Goal: Task Accomplishment & Management: Manage account settings

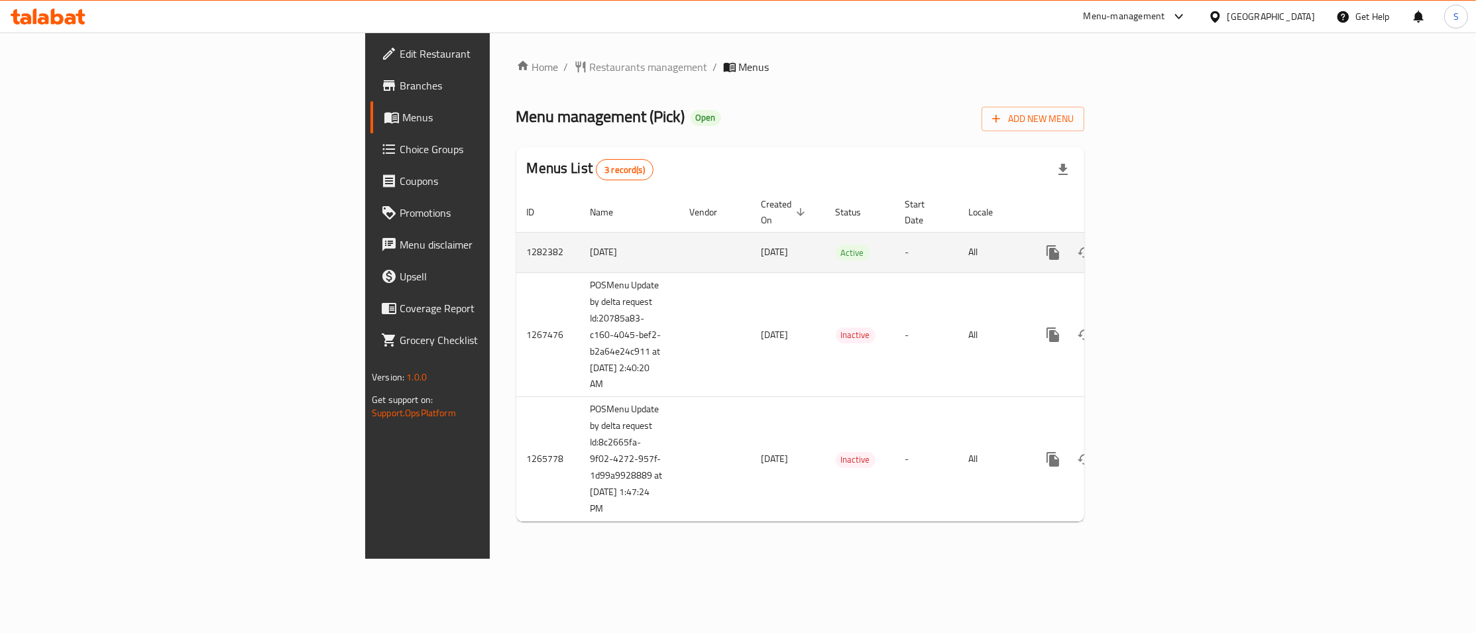
click at [1164, 237] on link "enhanced table" at bounding box center [1149, 253] width 32 height 32
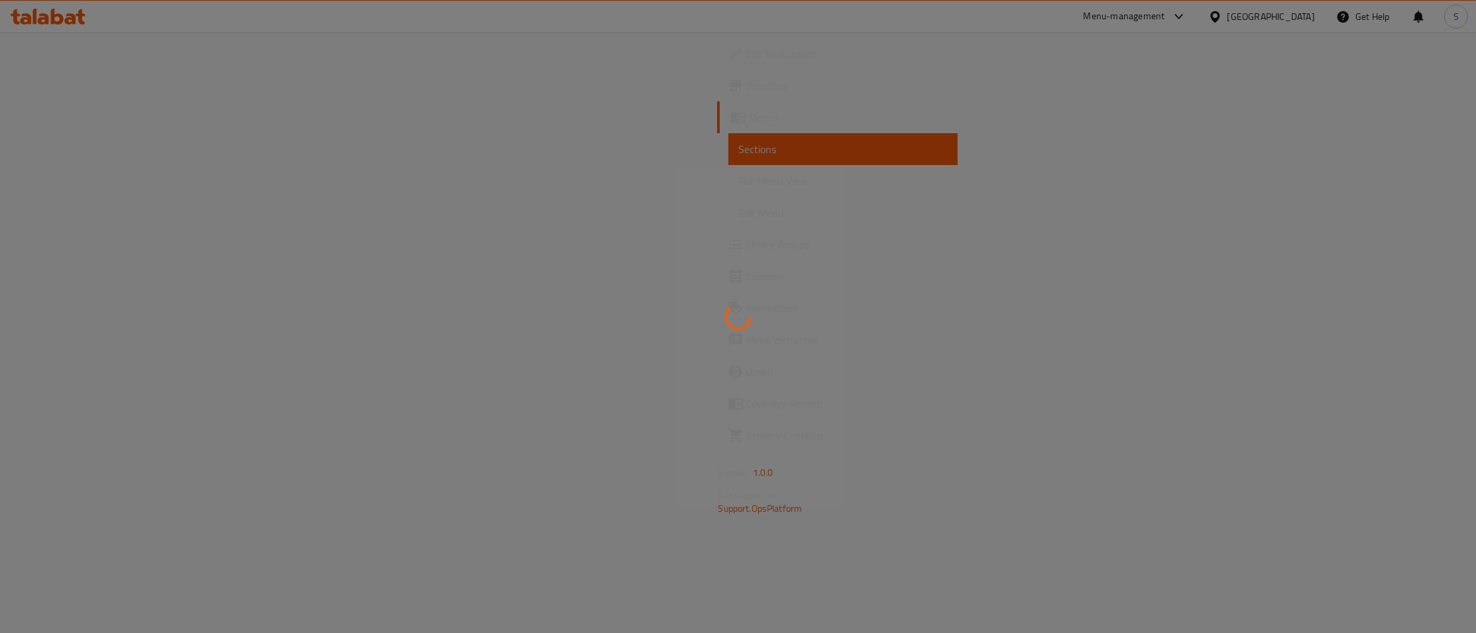
click at [822, 114] on div at bounding box center [738, 316] width 1476 height 633
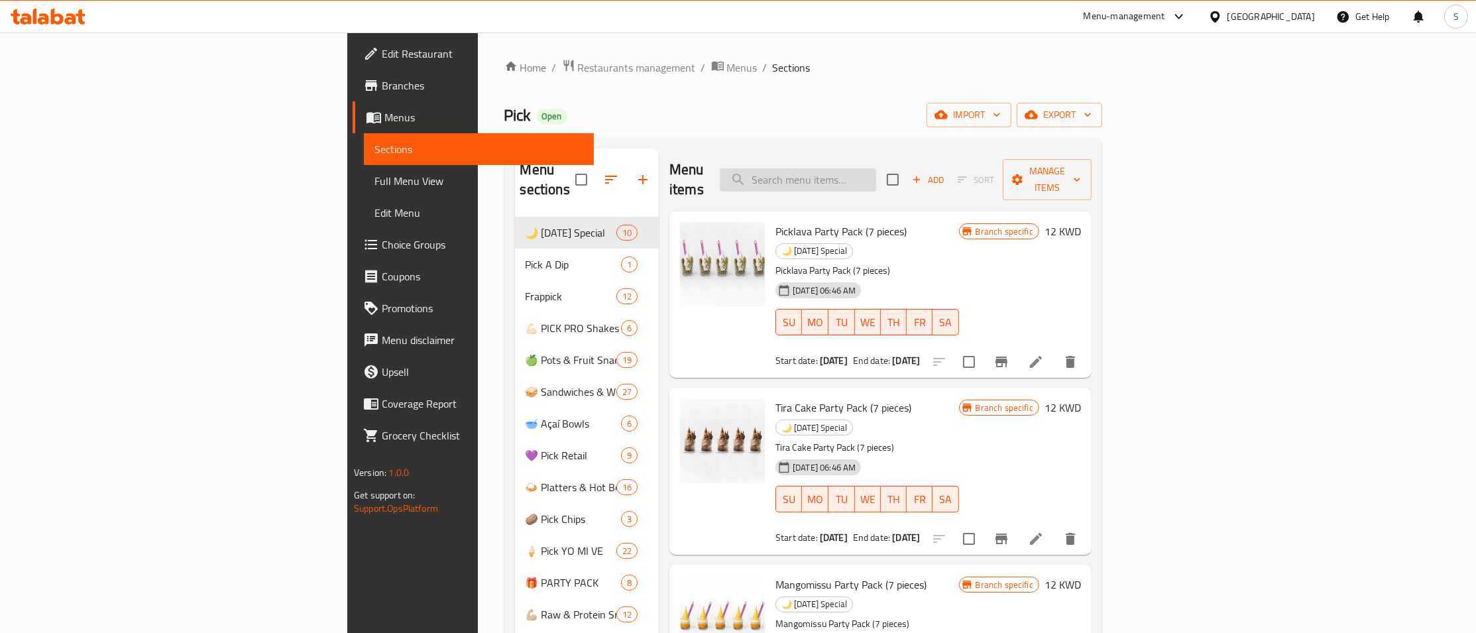
click at [876, 172] on input "search" at bounding box center [798, 179] width 156 height 23
paste input "Greek Quinoa"
click at [876, 174] on input "Greek Quinoa" at bounding box center [798, 179] width 156 height 23
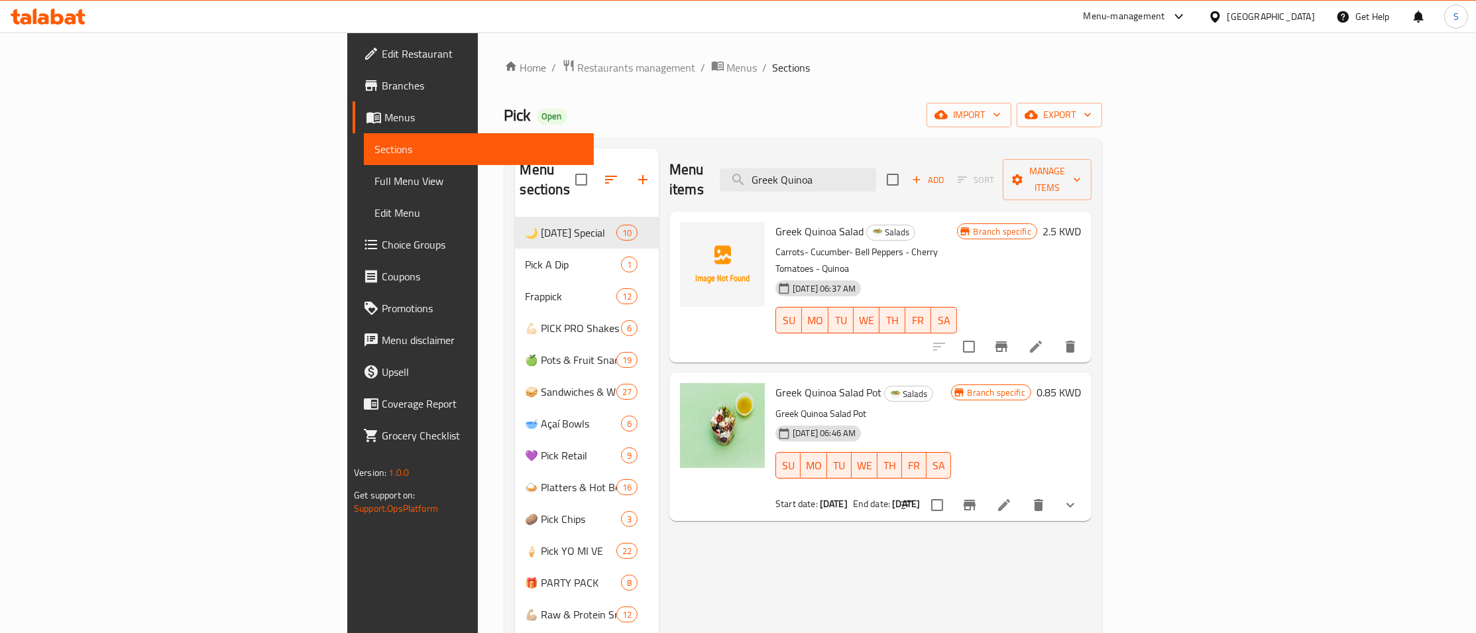
type input "Greek Quinoa"
click at [692, 234] on icon "upload picture" at bounding box center [698, 240] width 13 height 12
click at [578, 70] on span "Restaurants management" at bounding box center [637, 68] width 118 height 16
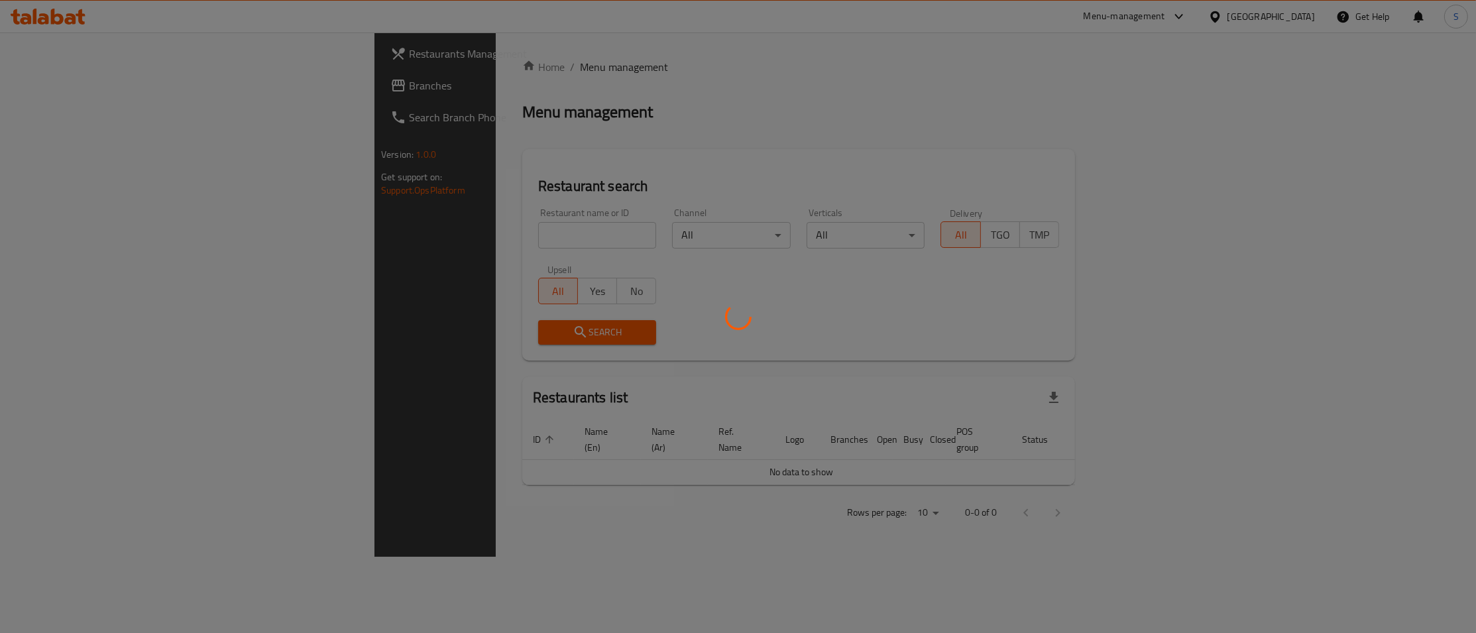
click at [445, 243] on div at bounding box center [738, 316] width 1476 height 633
click at [444, 239] on div at bounding box center [738, 316] width 1476 height 633
click at [437, 231] on div at bounding box center [738, 316] width 1476 height 633
click at [446, 236] on div at bounding box center [738, 316] width 1476 height 633
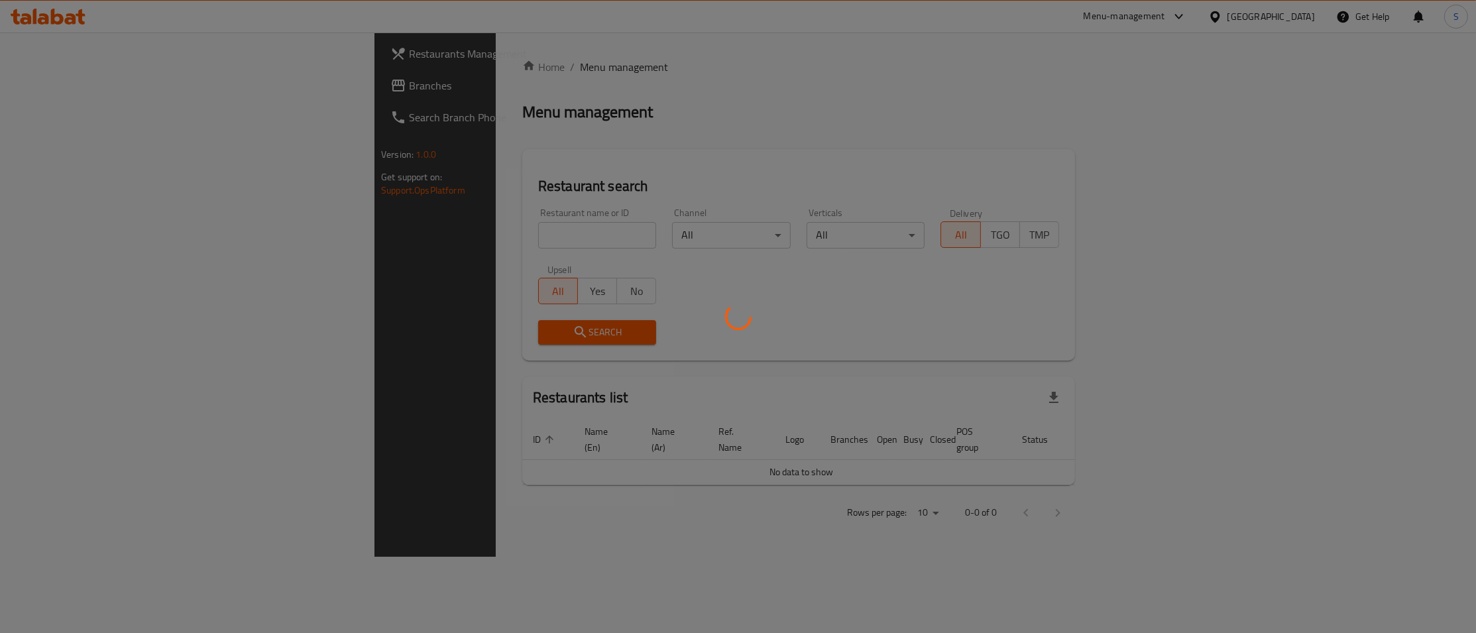
click at [470, 239] on div at bounding box center [738, 316] width 1476 height 633
click at [626, 154] on div at bounding box center [738, 316] width 1476 height 633
click at [494, 229] on div at bounding box center [738, 316] width 1476 height 633
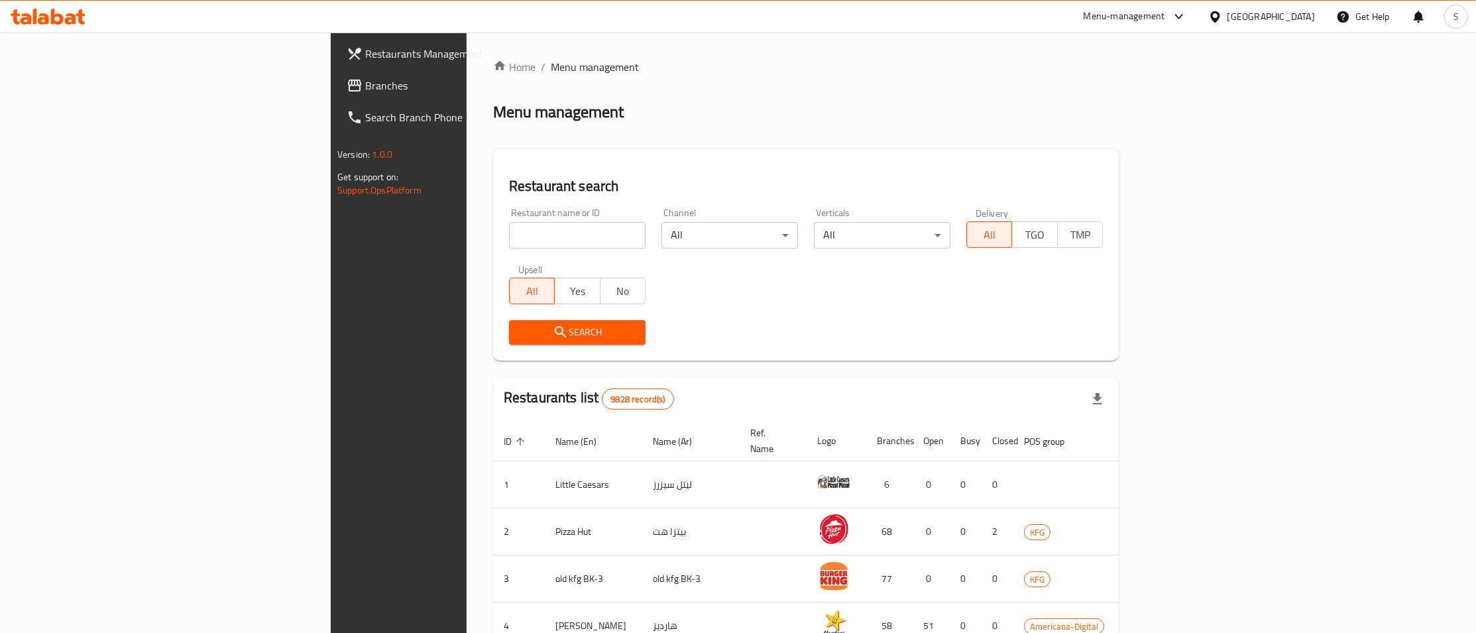
click at [509, 229] on input "search" at bounding box center [577, 235] width 137 height 27
type input "beef ha"
click button "Search" at bounding box center [577, 332] width 137 height 25
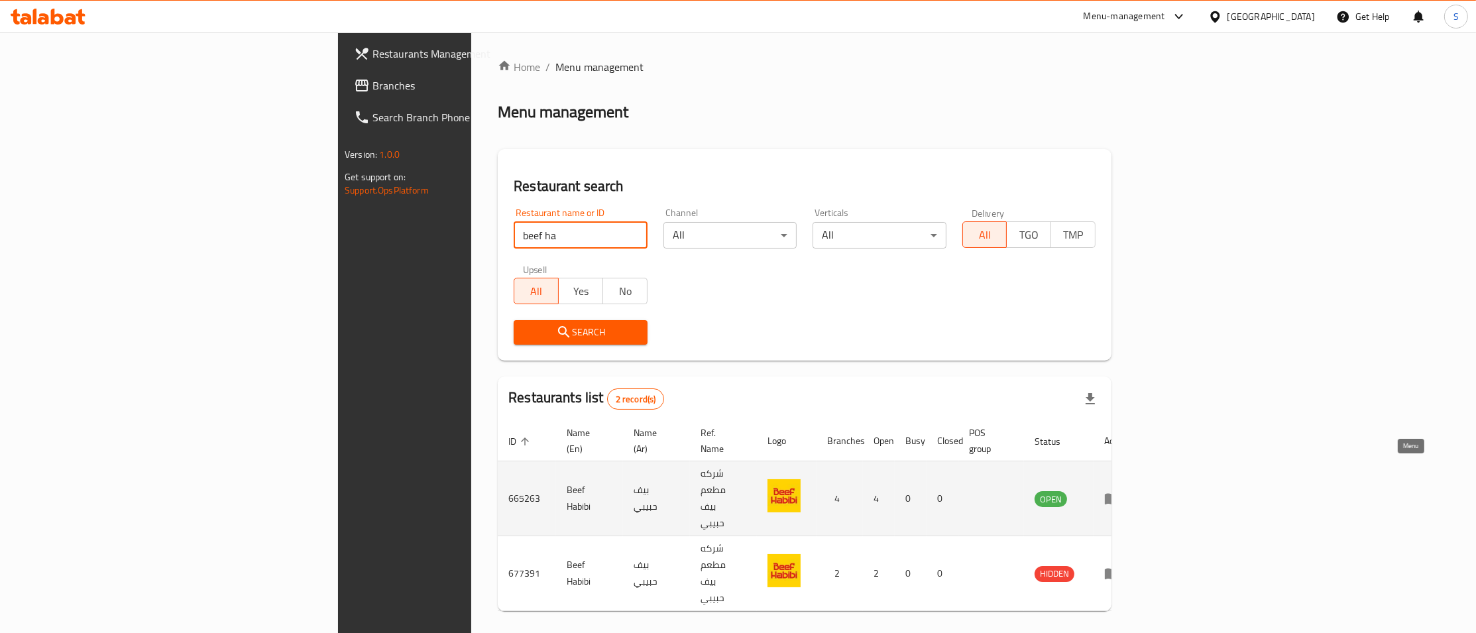
click at [1117, 496] on icon "enhanced table" at bounding box center [1115, 498] width 5 height 5
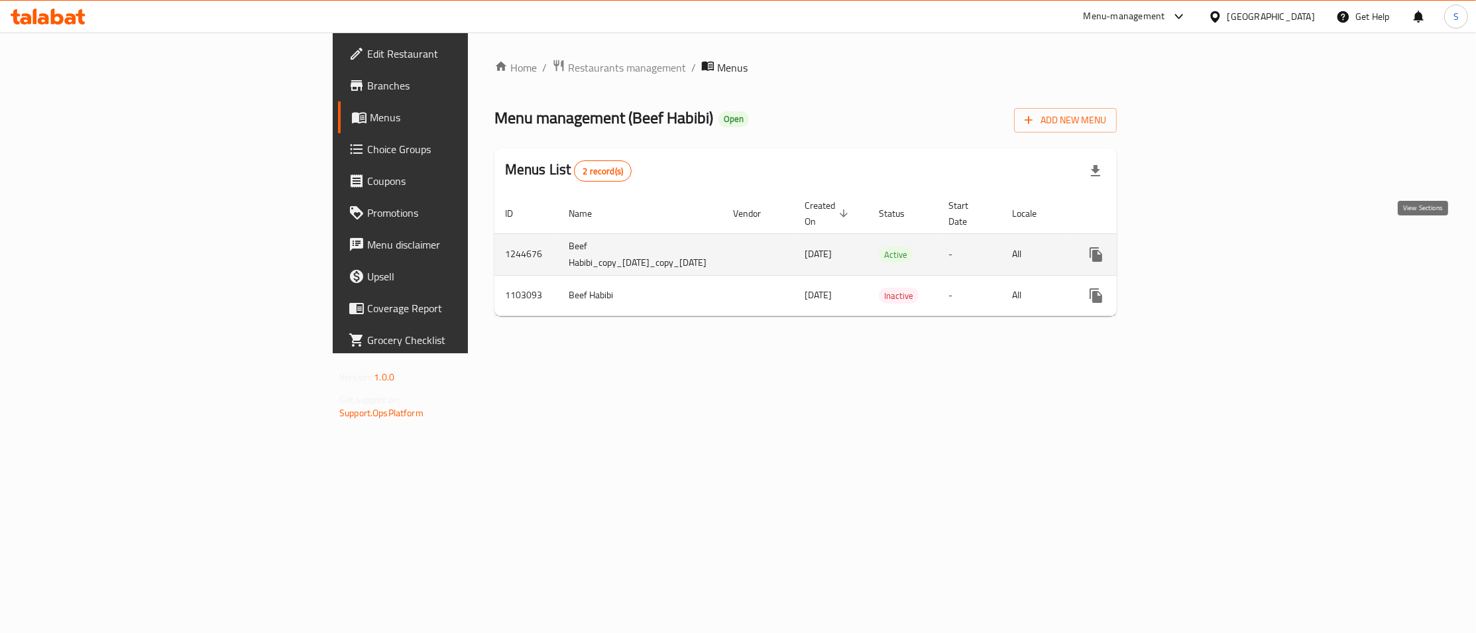
click at [1200, 247] on icon "enhanced table" at bounding box center [1192, 255] width 16 height 16
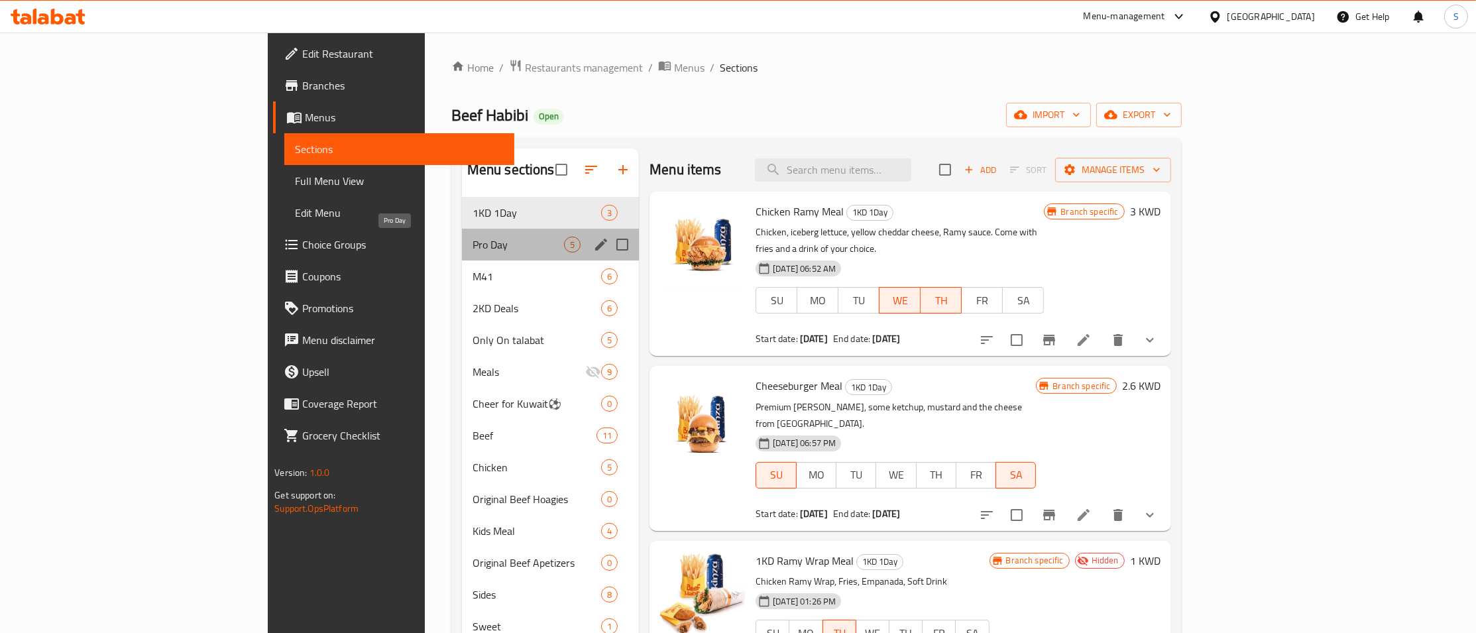
click at [473, 243] on span "Pro Day" at bounding box center [518, 245] width 91 height 16
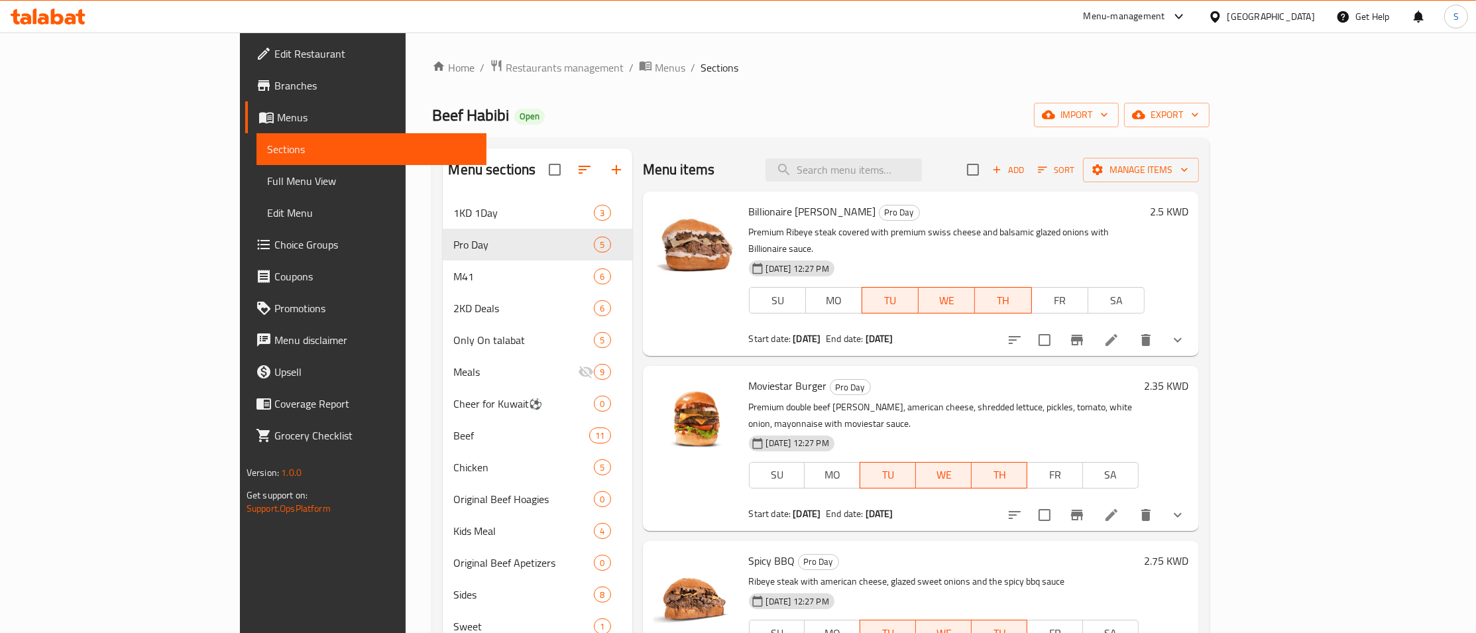
click at [1182, 338] on icon "show more" at bounding box center [1178, 340] width 8 height 5
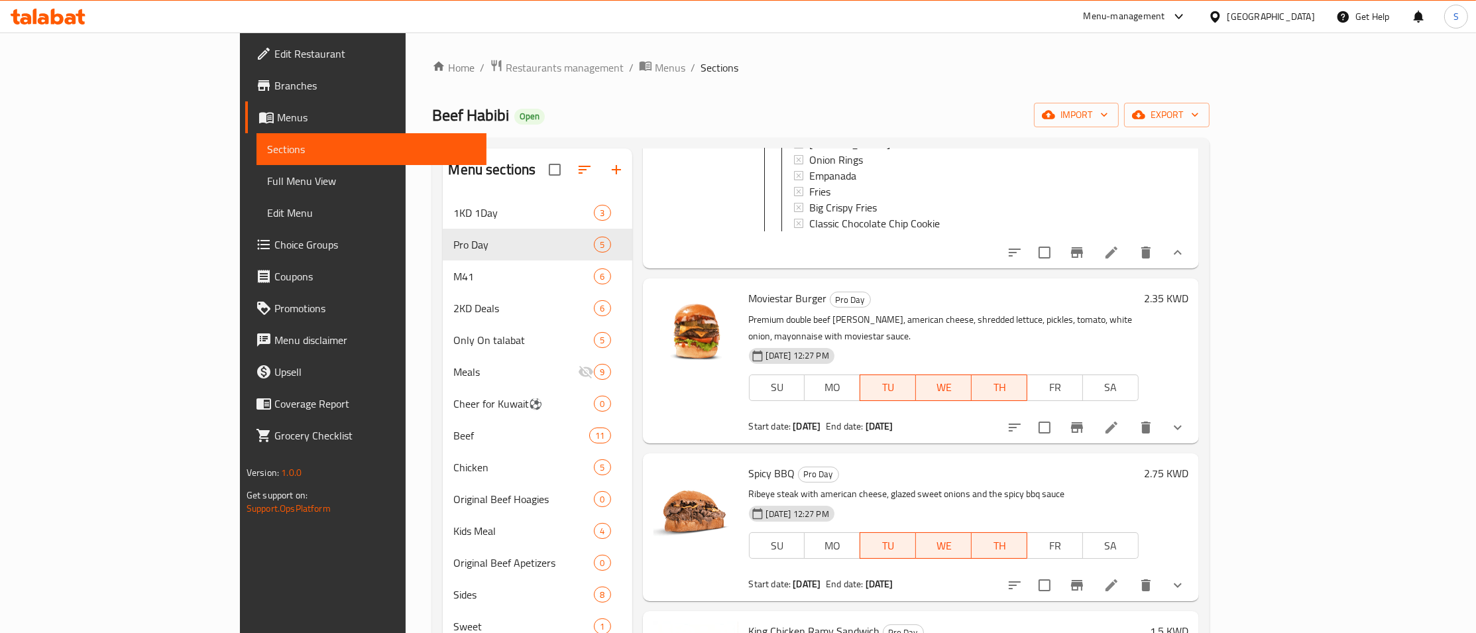
scroll to position [315, 0]
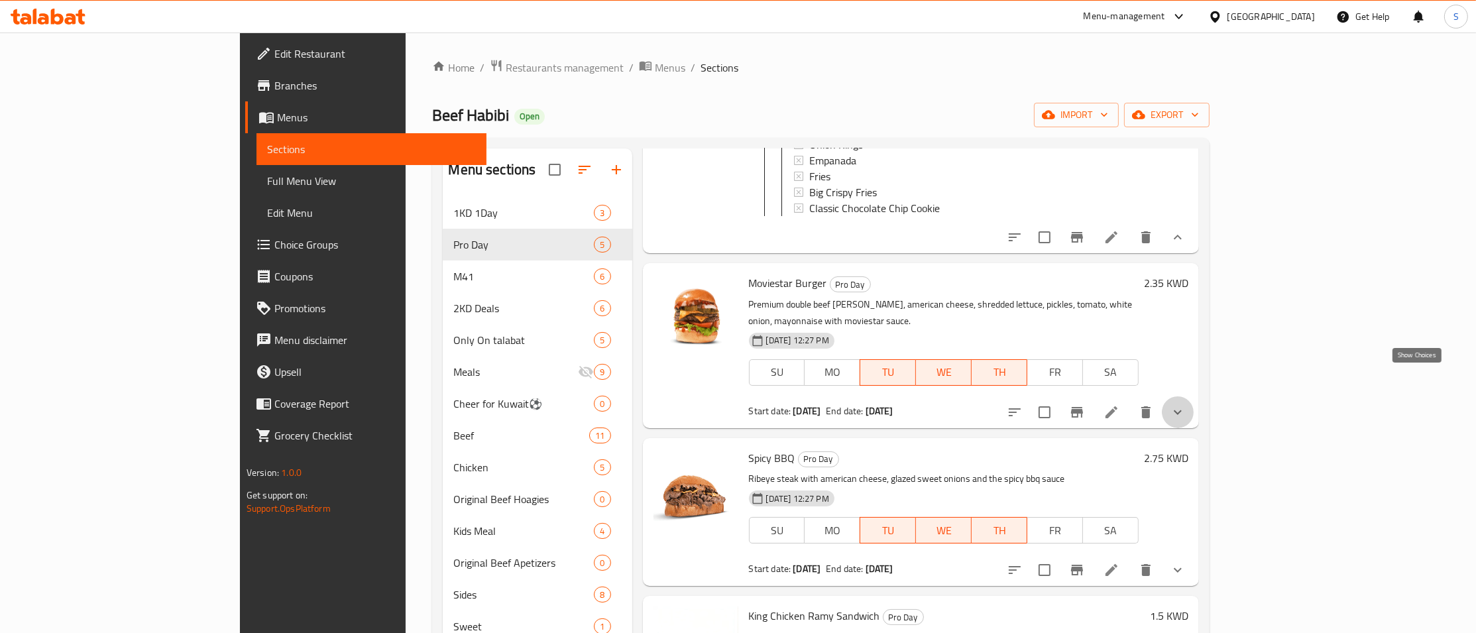
click at [1186, 404] on icon "show more" at bounding box center [1178, 412] width 16 height 16
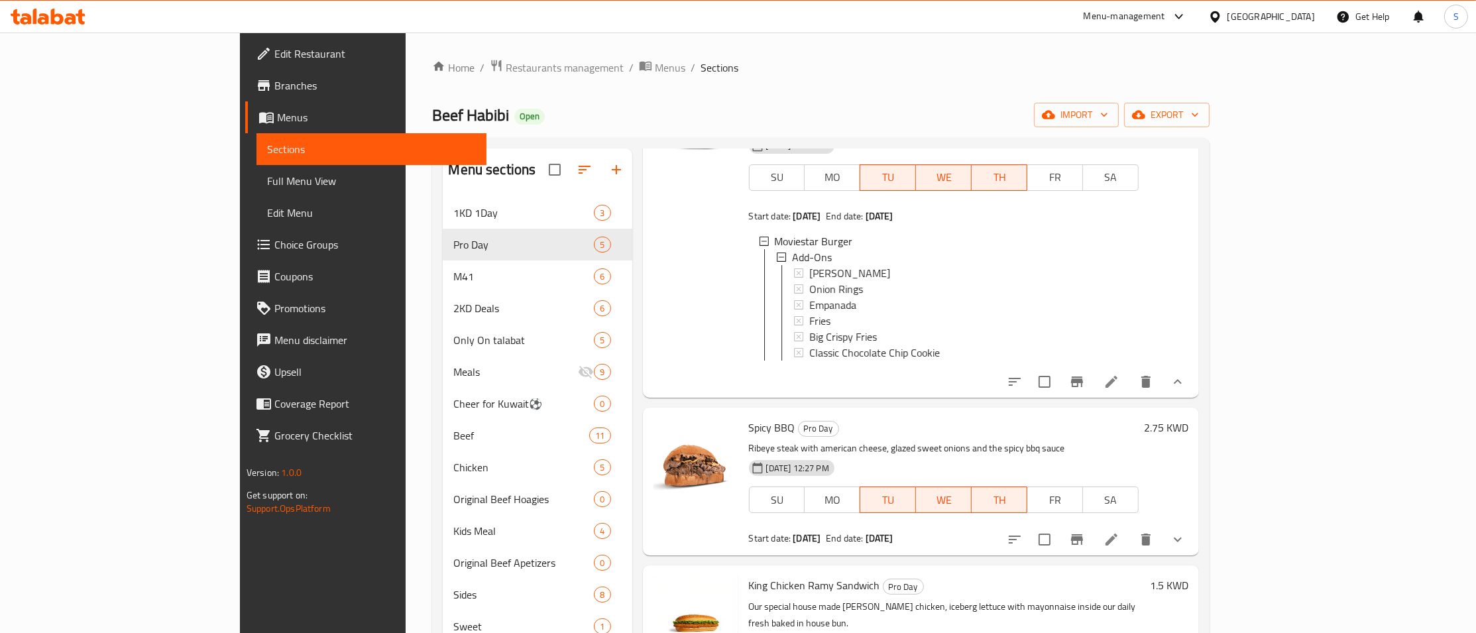
scroll to position [525, 0]
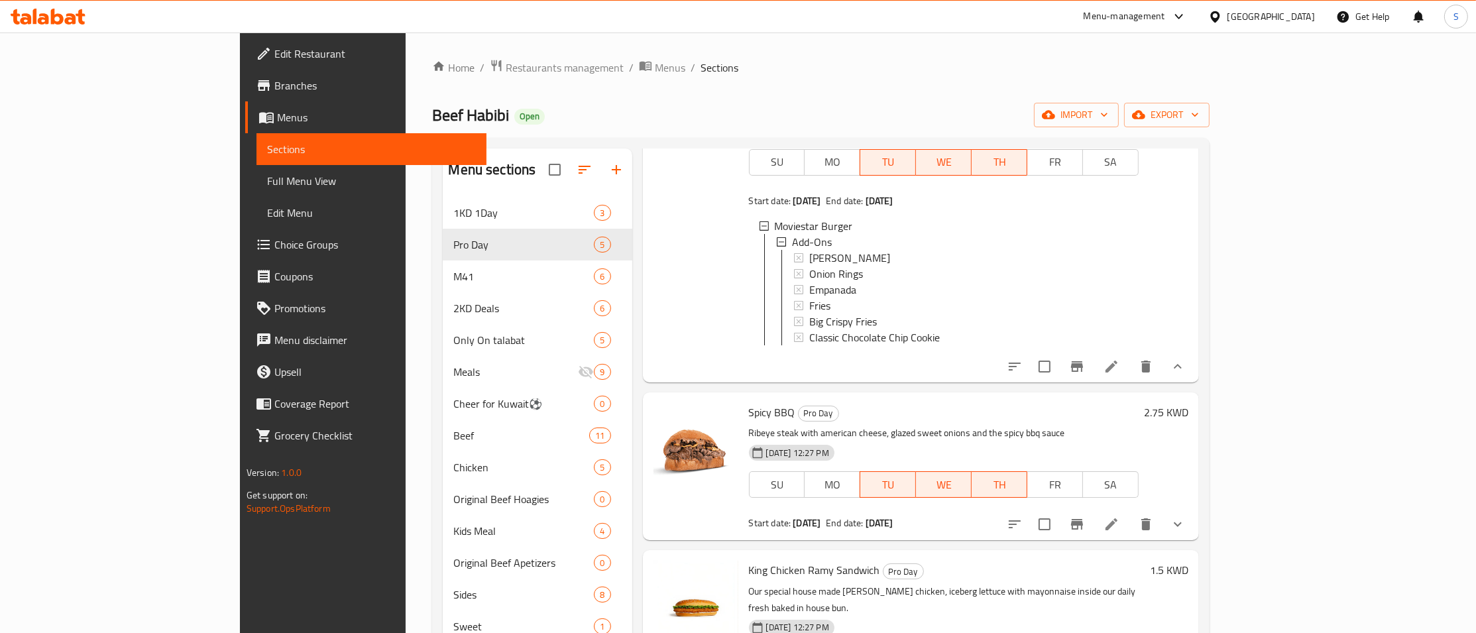
click at [1182, 522] on icon "show more" at bounding box center [1178, 524] width 8 height 5
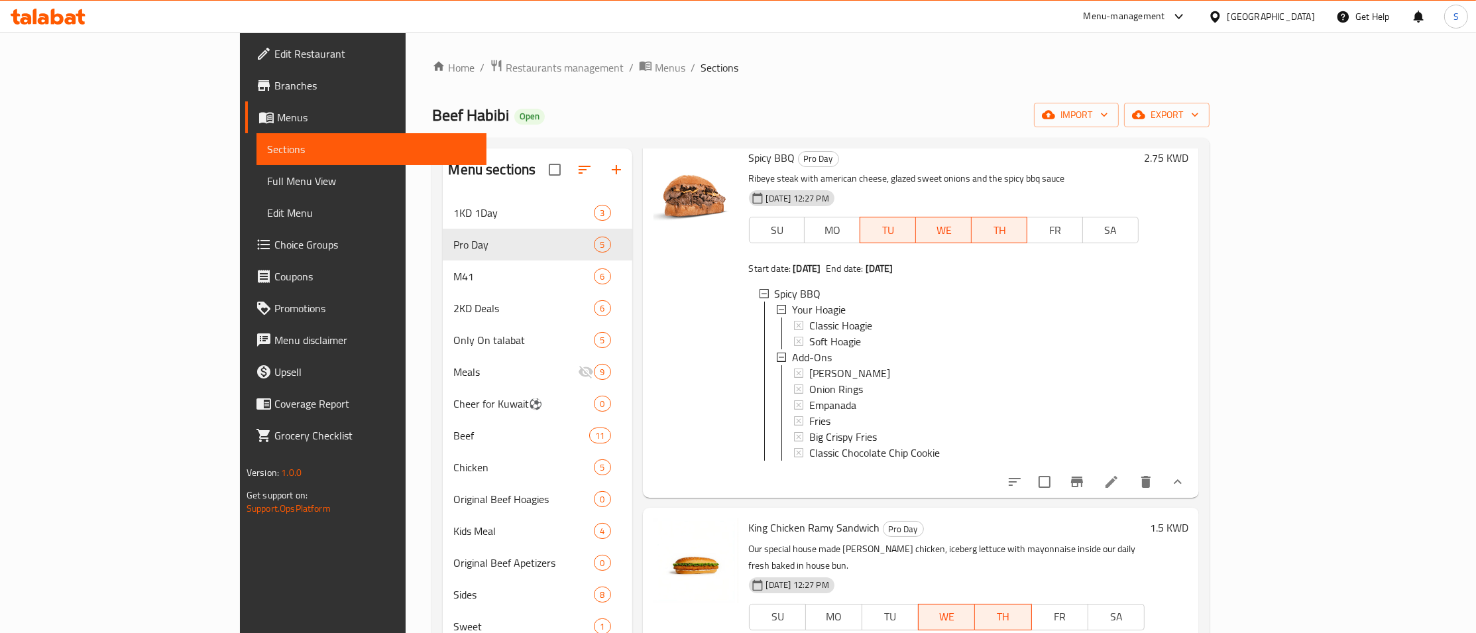
scroll to position [186, 0]
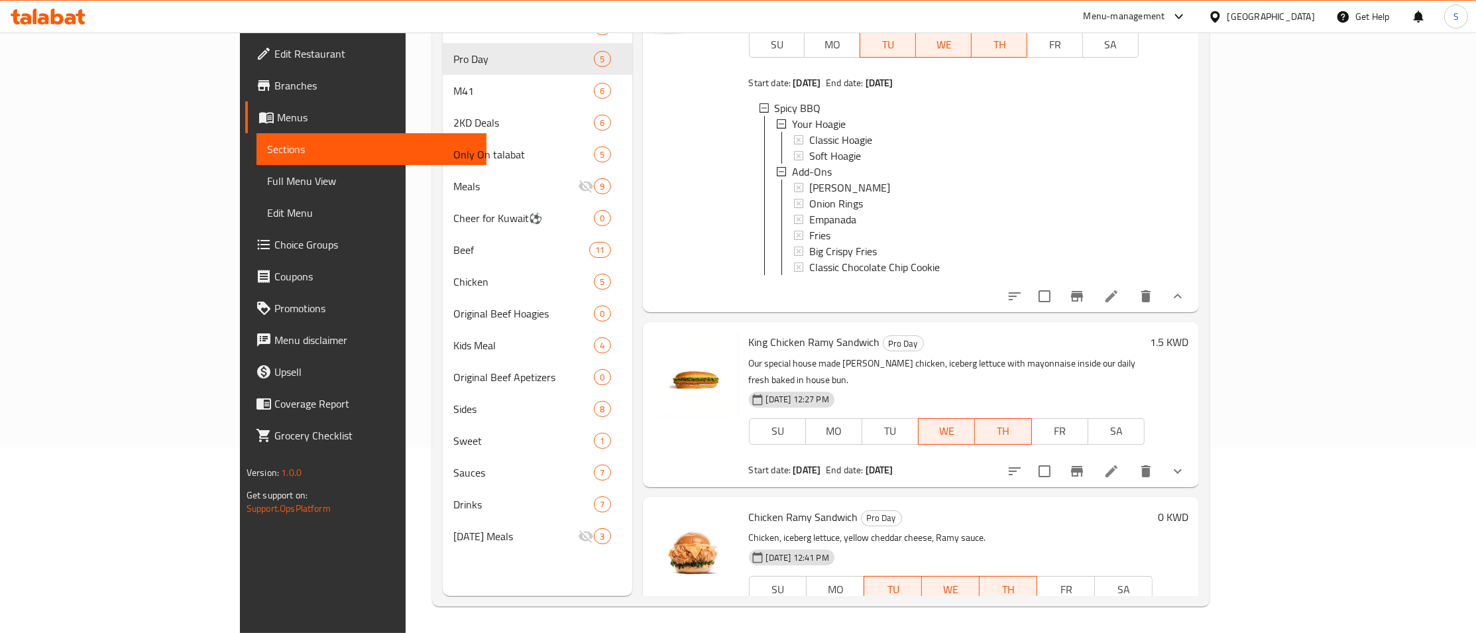
click at [1182, 469] on icon "show more" at bounding box center [1178, 471] width 8 height 5
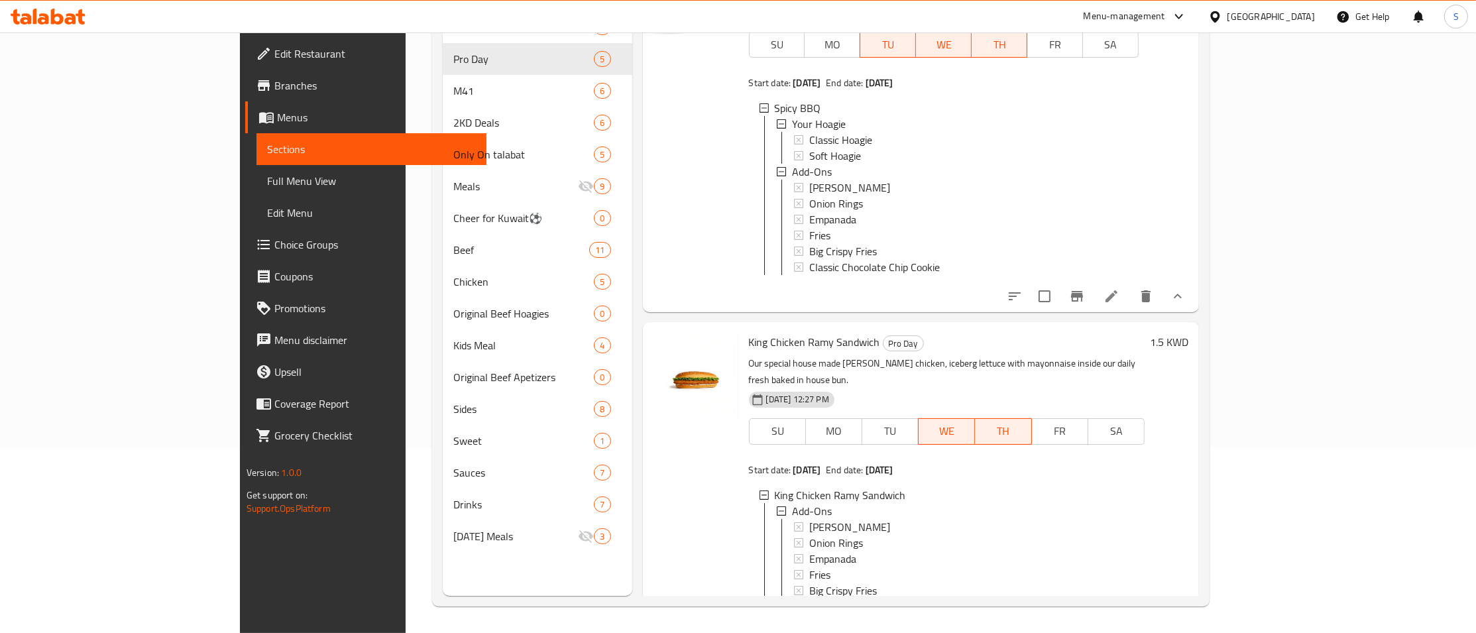
scroll to position [2, 0]
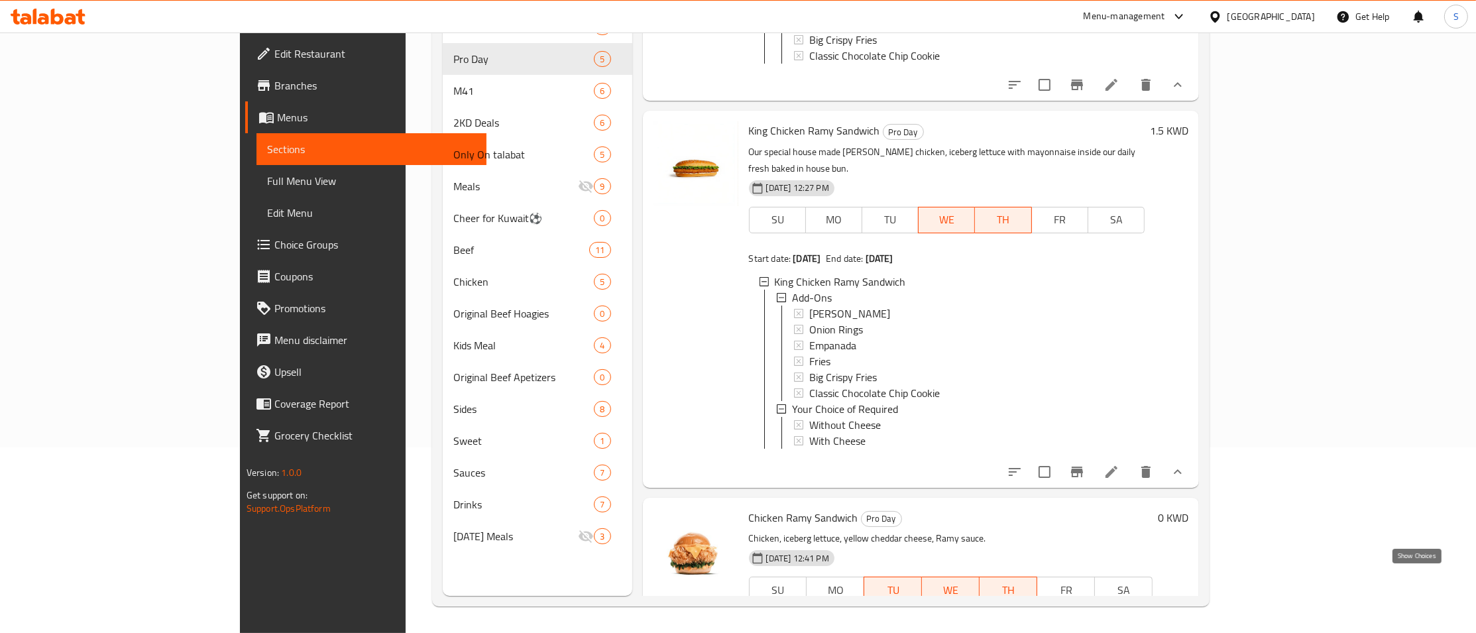
click at [1186, 622] on icon "show more" at bounding box center [1178, 630] width 16 height 16
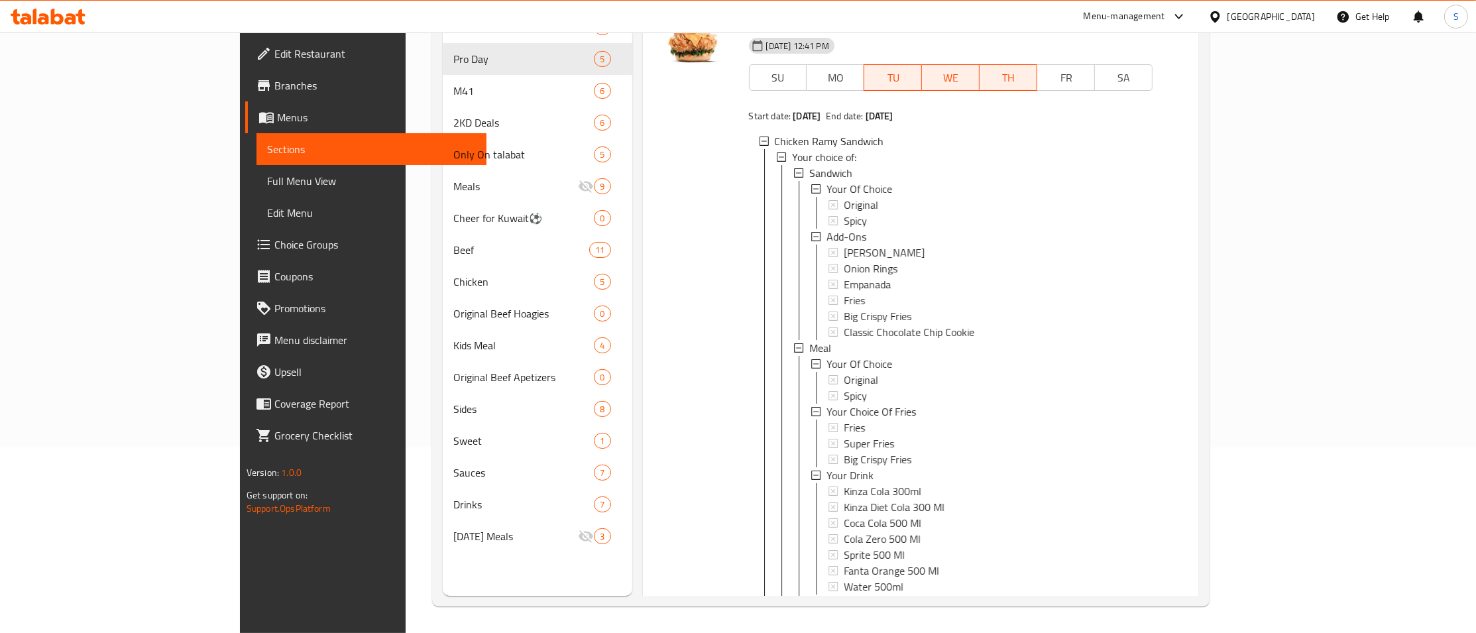
scroll to position [1516, 0]
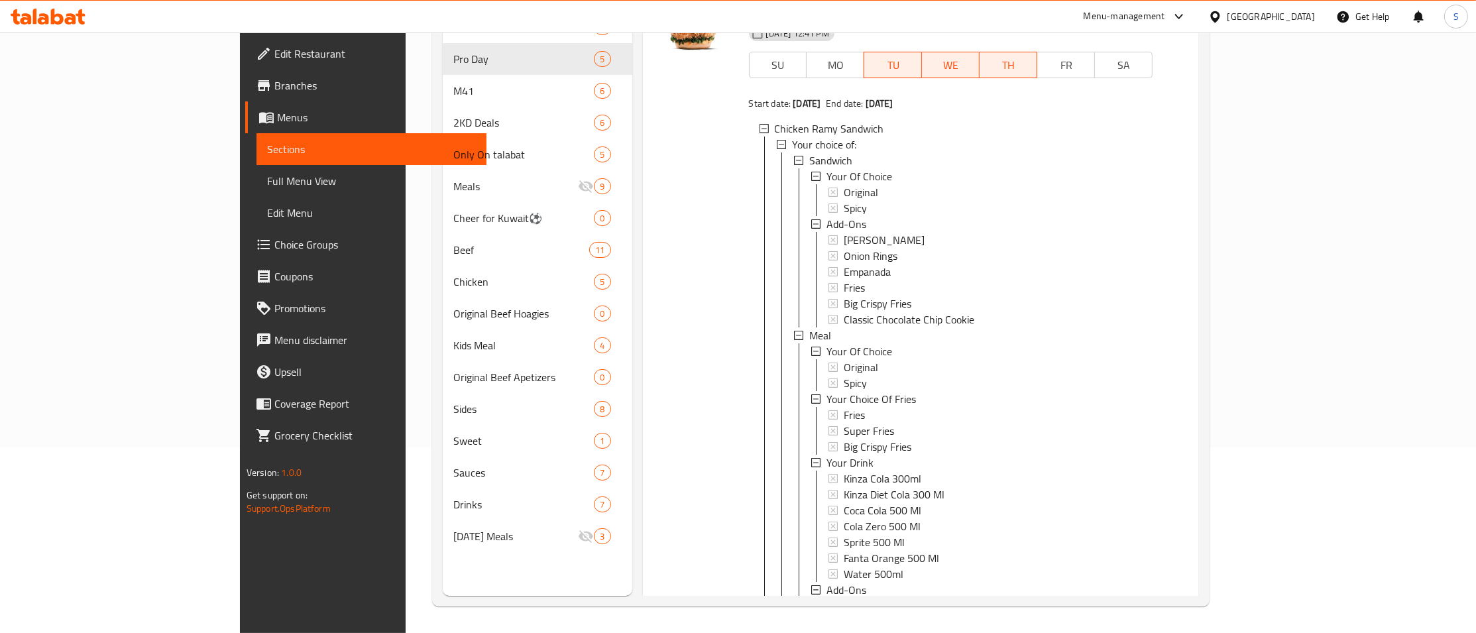
click at [1142, 614] on div "Onion Rings" at bounding box center [993, 622] width 298 height 16
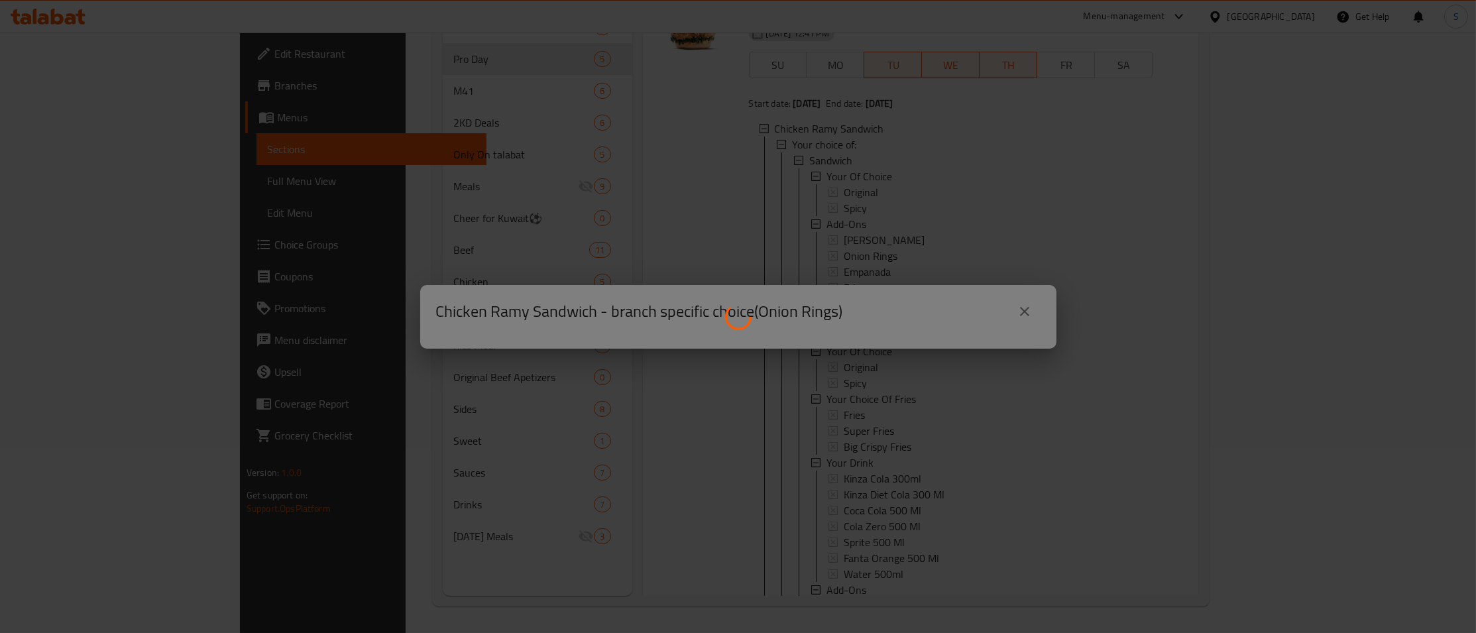
scroll to position [1600, 0]
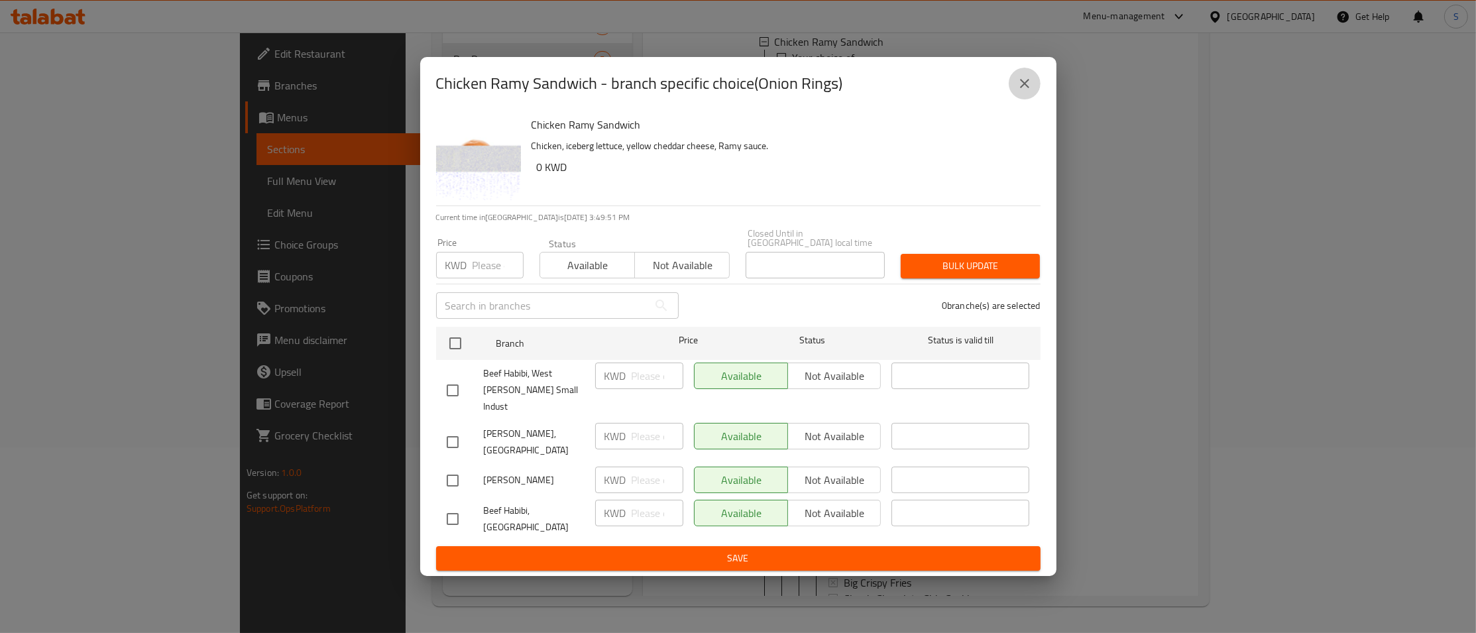
click at [1030, 99] on button "close" at bounding box center [1025, 84] width 32 height 32
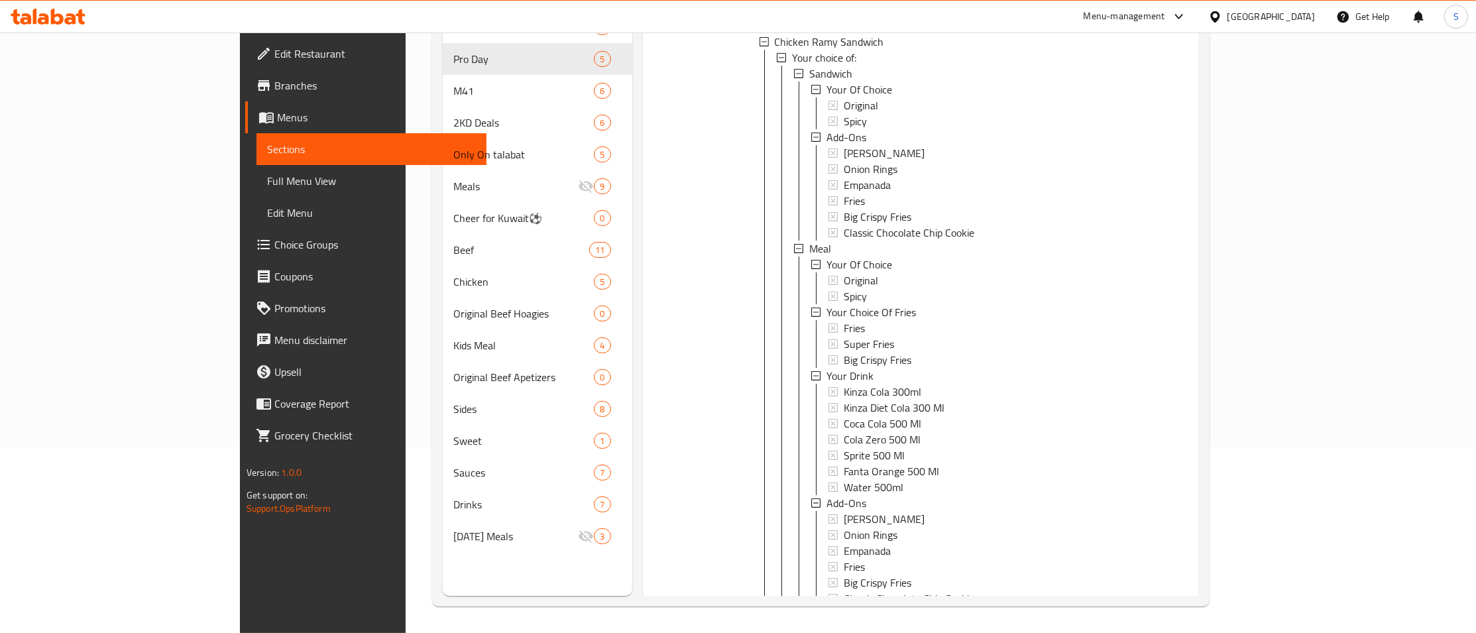
click at [1119, 622] on icon at bounding box center [1111, 630] width 16 height 16
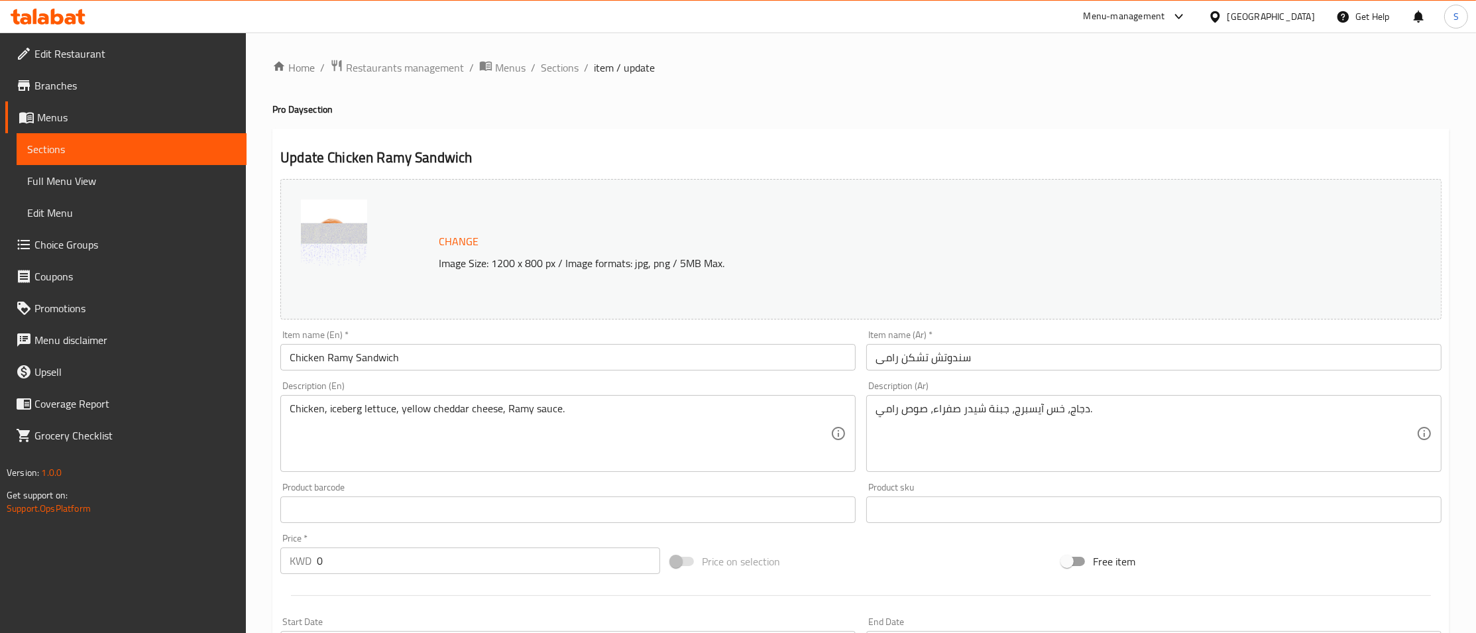
click at [425, 75] on span "Restaurants management" at bounding box center [405, 68] width 118 height 16
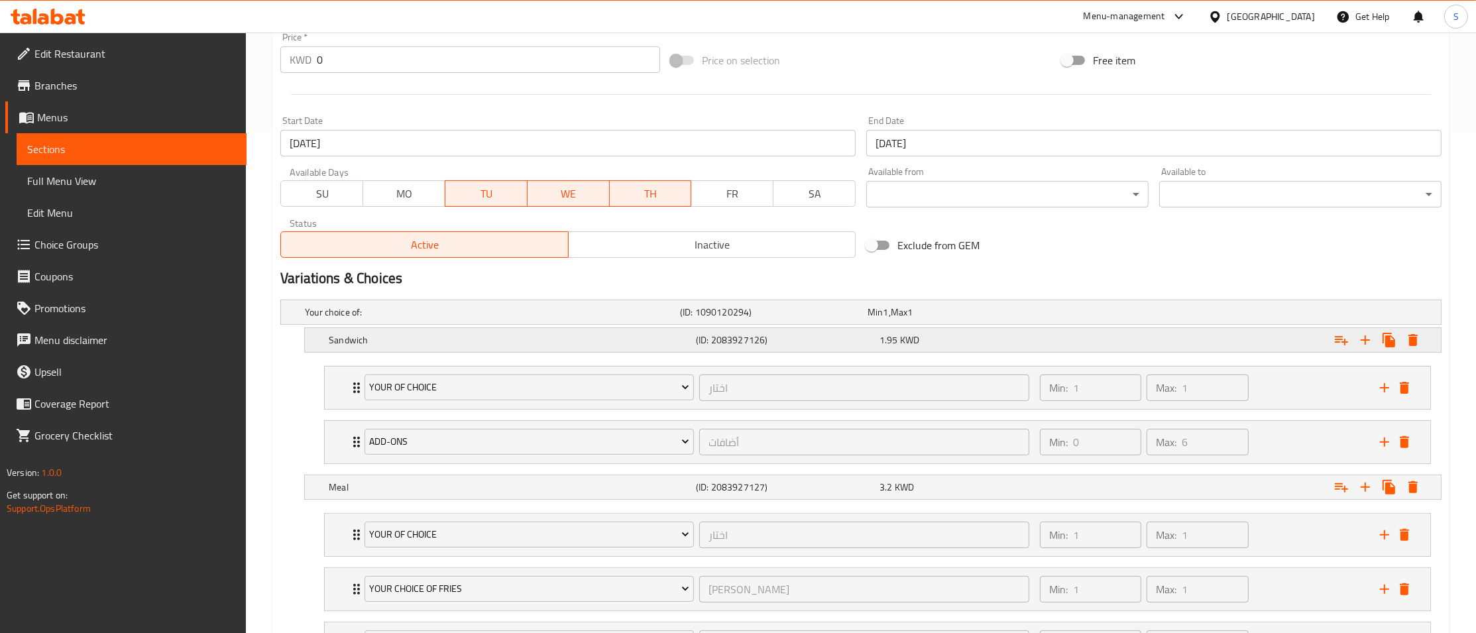
click at [475, 319] on h5 "Sandwich" at bounding box center [490, 312] width 370 height 13
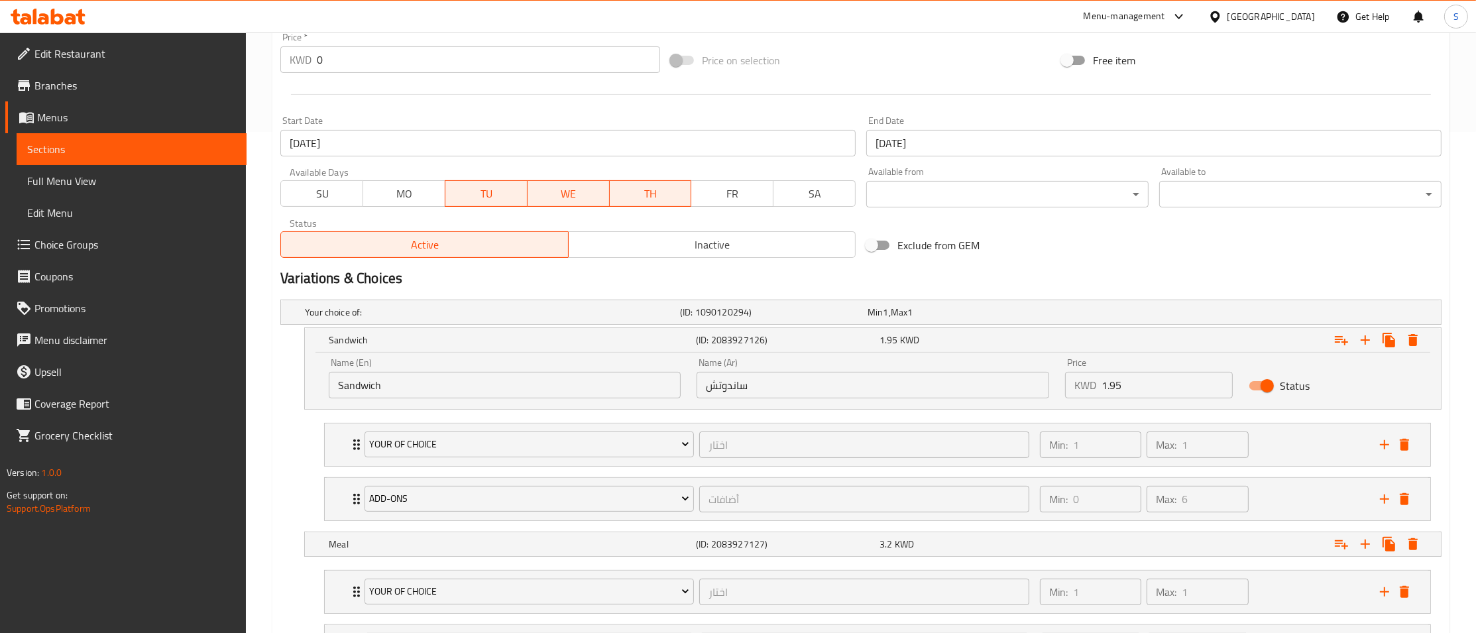
drag, startPoint x: 1141, startPoint y: 386, endPoint x: 1029, endPoint y: 385, distance: 111.3
click at [1101, 385] on input "1.95" at bounding box center [1167, 385] width 132 height 27
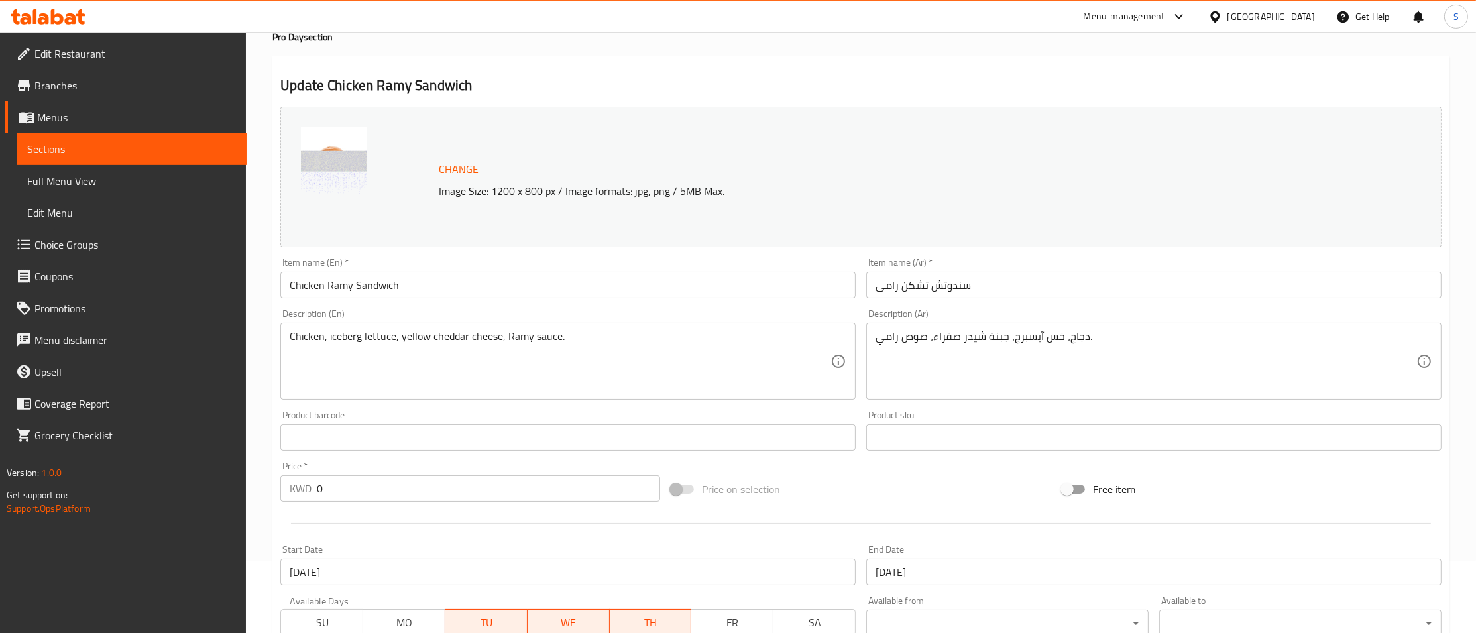
click at [290, 347] on textarea "Chicken, iceberg lettuce, yellow cheddar cheese, Ramy sauce." at bounding box center [560, 361] width 541 height 63
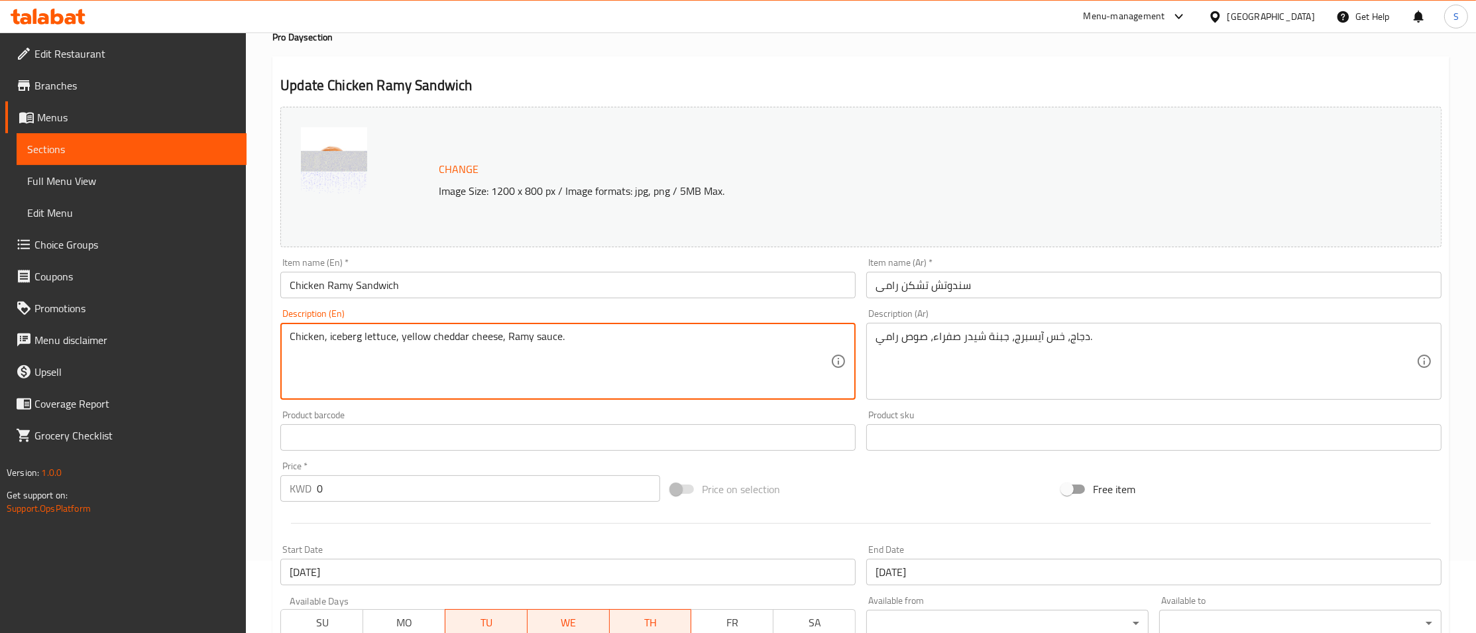
click at [461, 298] on input "Chicken Ramy Sandwich" at bounding box center [567, 285] width 575 height 27
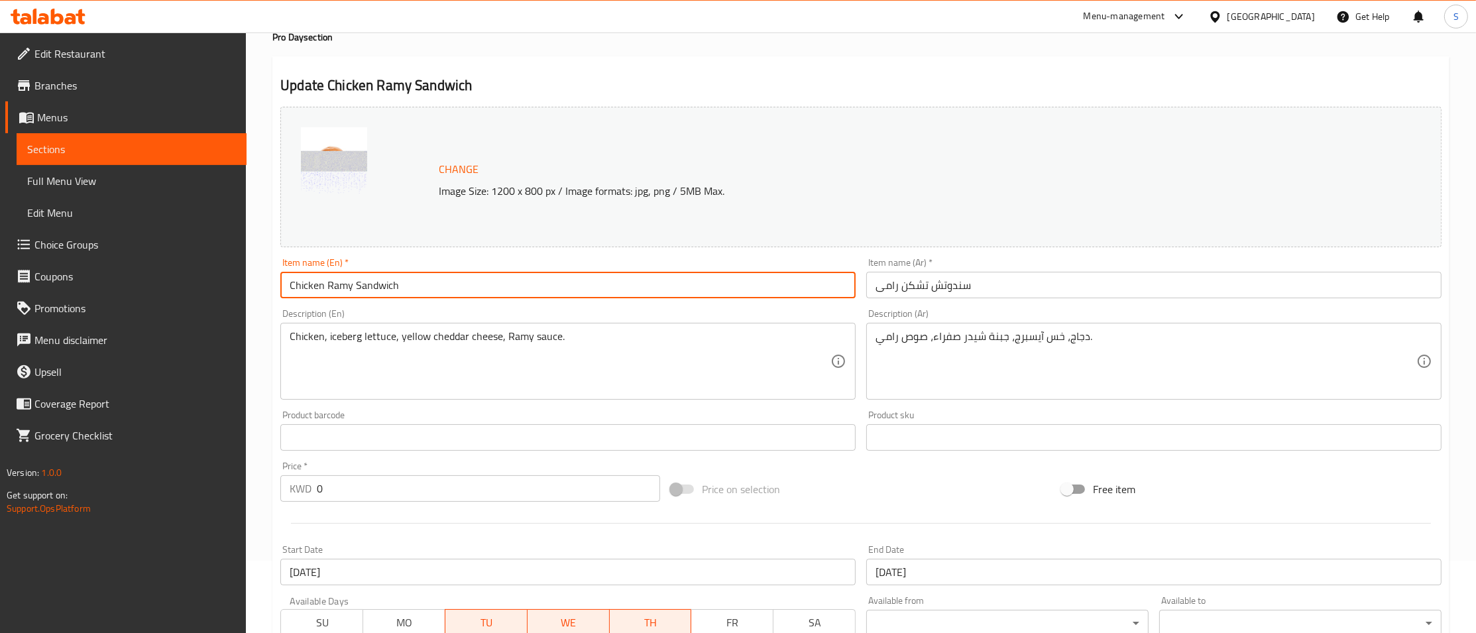
click at [461, 298] on input "Chicken Ramy Sandwich" at bounding box center [567, 285] width 575 height 27
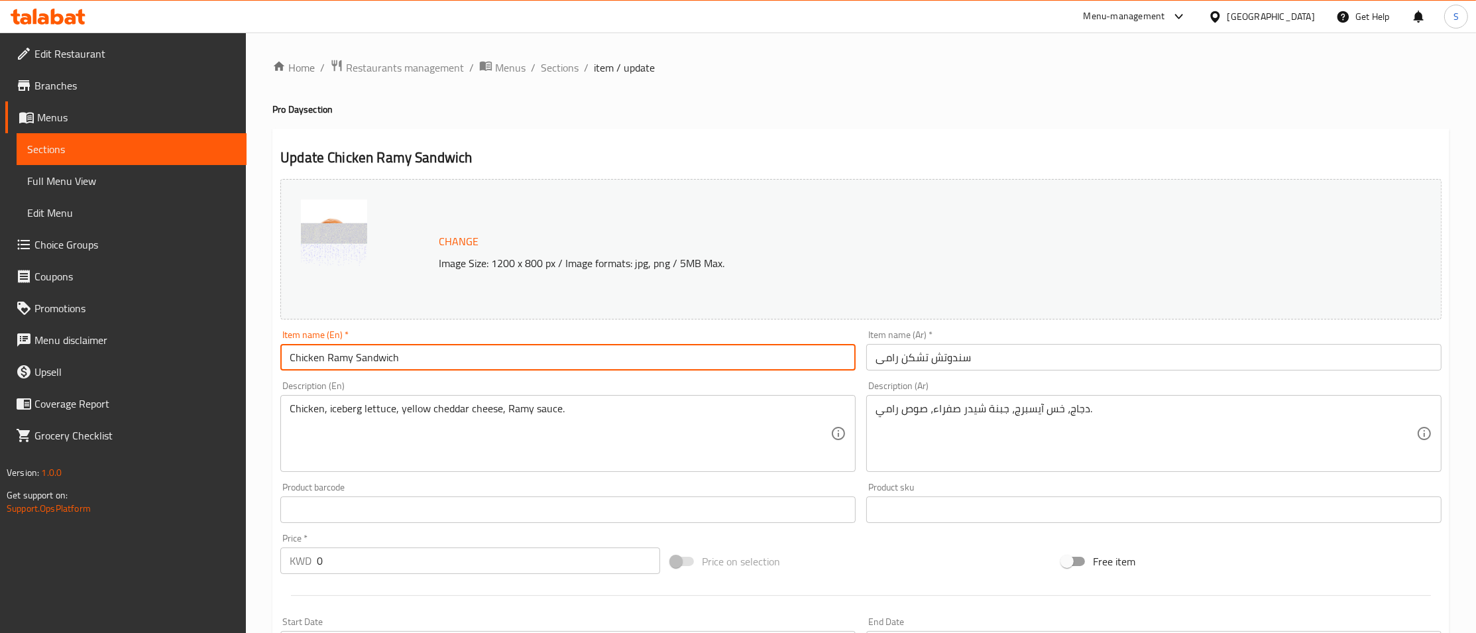
click at [410, 366] on input "Chicken Ramy Sandwich" at bounding box center [567, 357] width 575 height 27
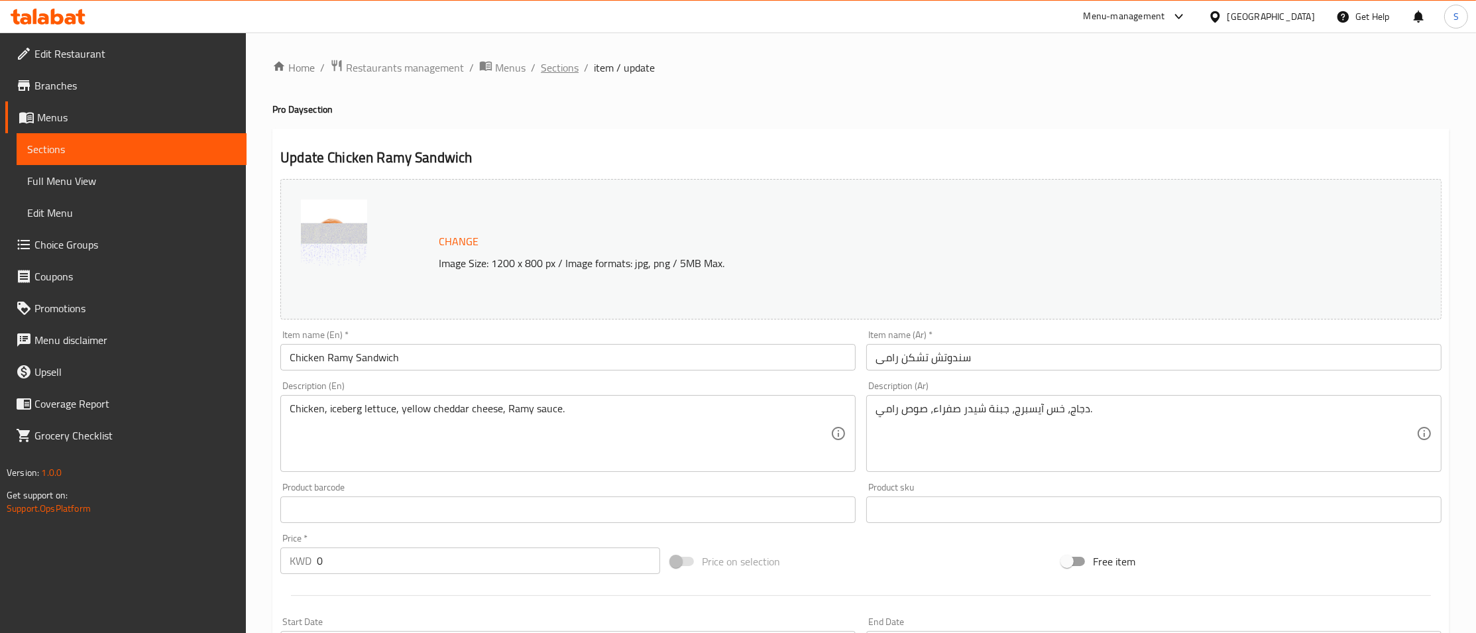
click at [557, 67] on span "Sections" at bounding box center [560, 68] width 38 height 16
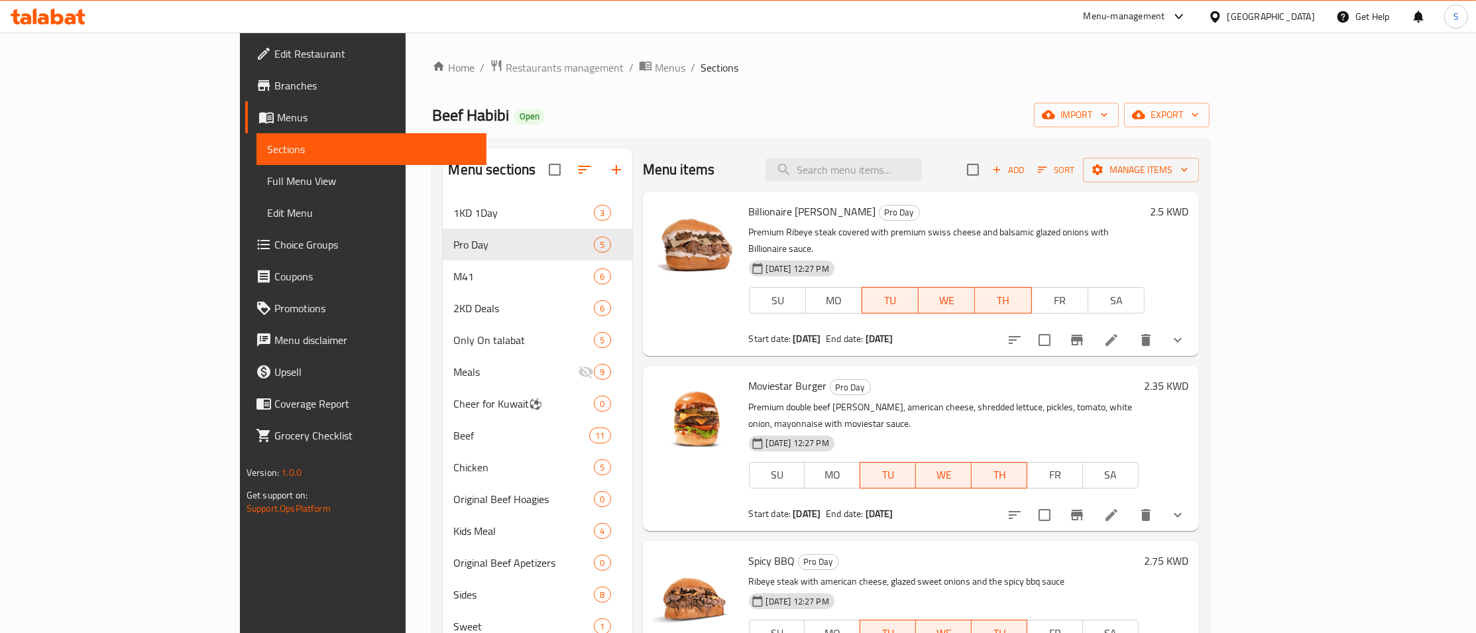
click at [1080, 191] on div "Menu items Add Sort Manage items" at bounding box center [921, 169] width 556 height 43
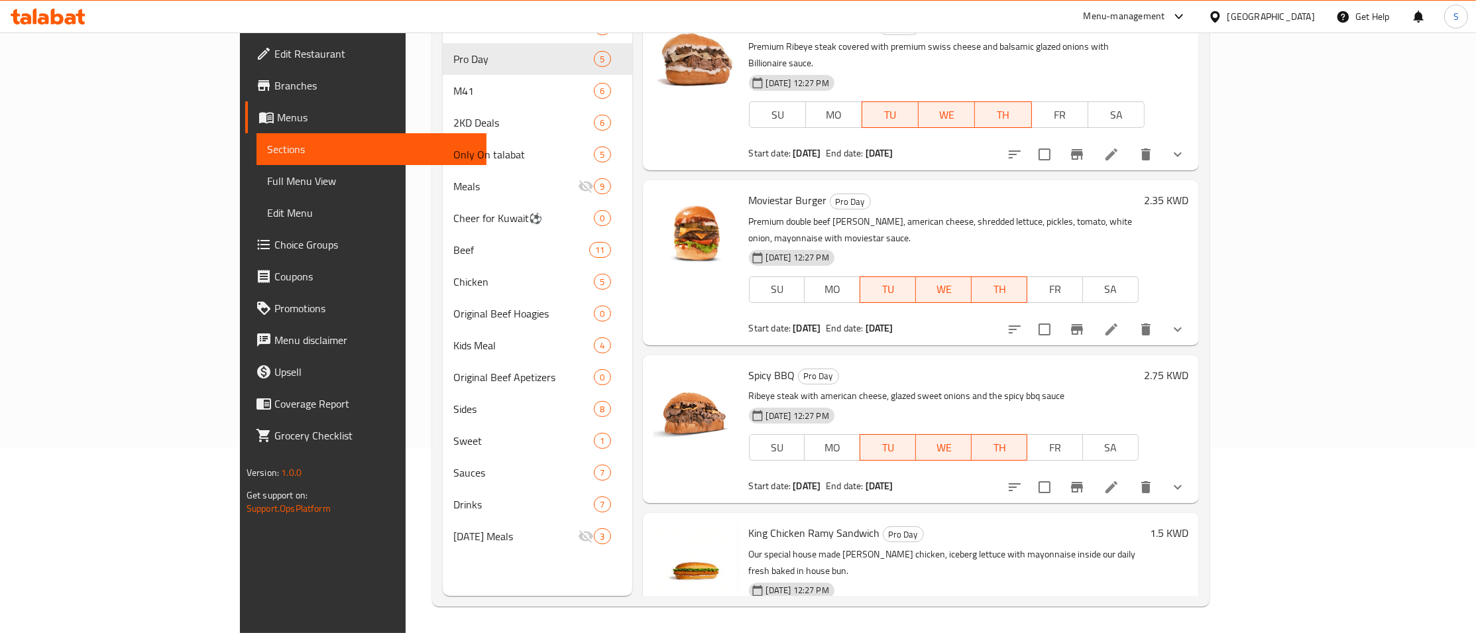
scroll to position [191, 0]
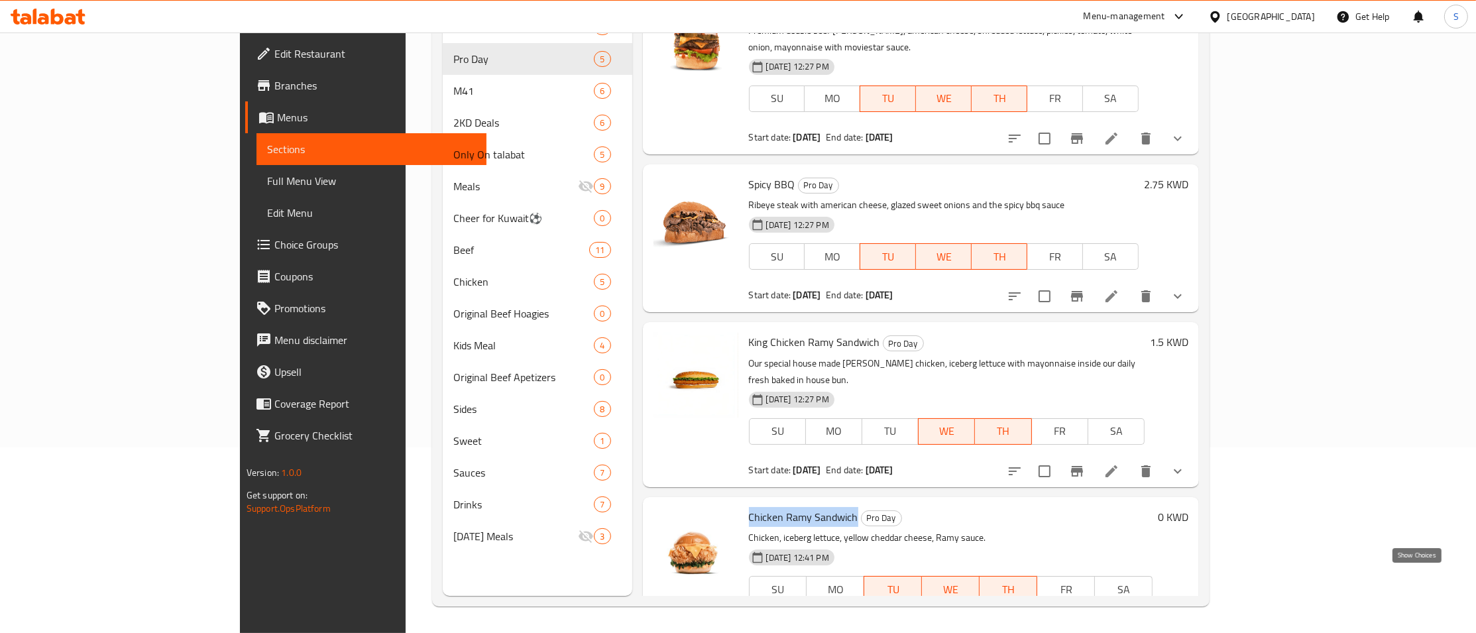
click at [1186, 621] on icon "show more" at bounding box center [1178, 629] width 16 height 16
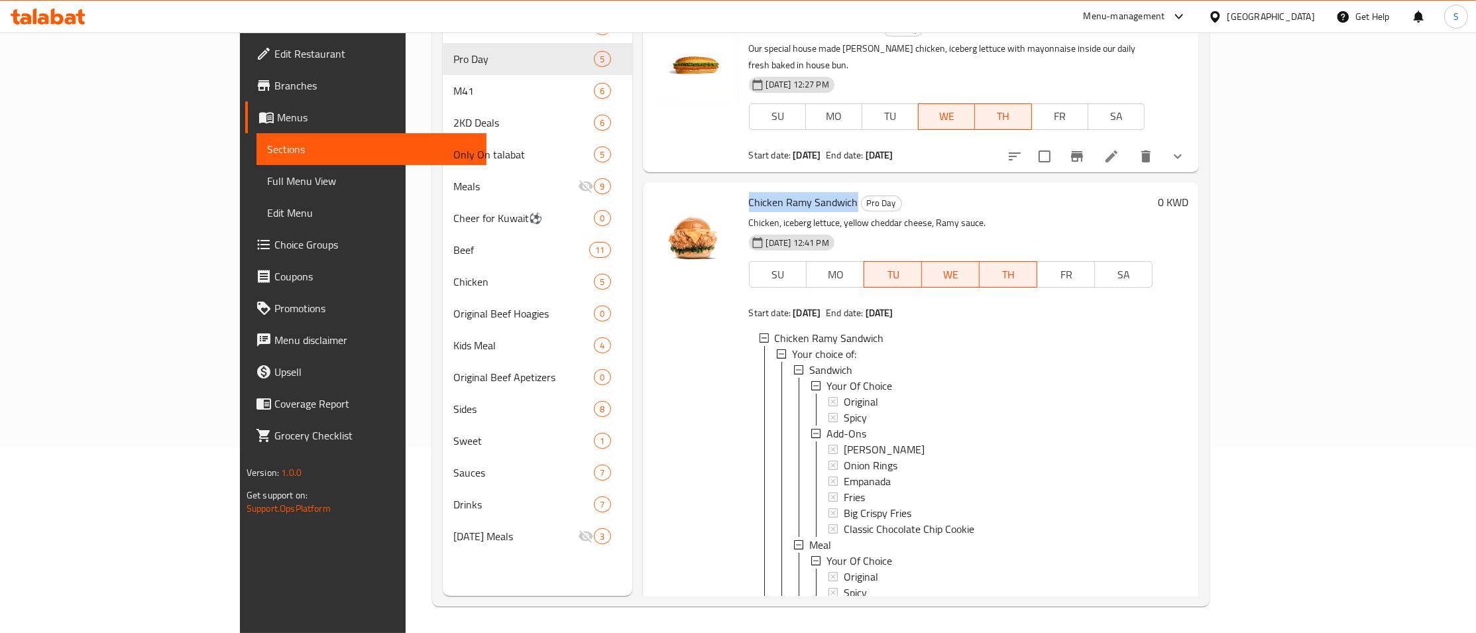
scroll to position [1, 0]
click at [809, 361] on span "Sandwich" at bounding box center [830, 369] width 43 height 16
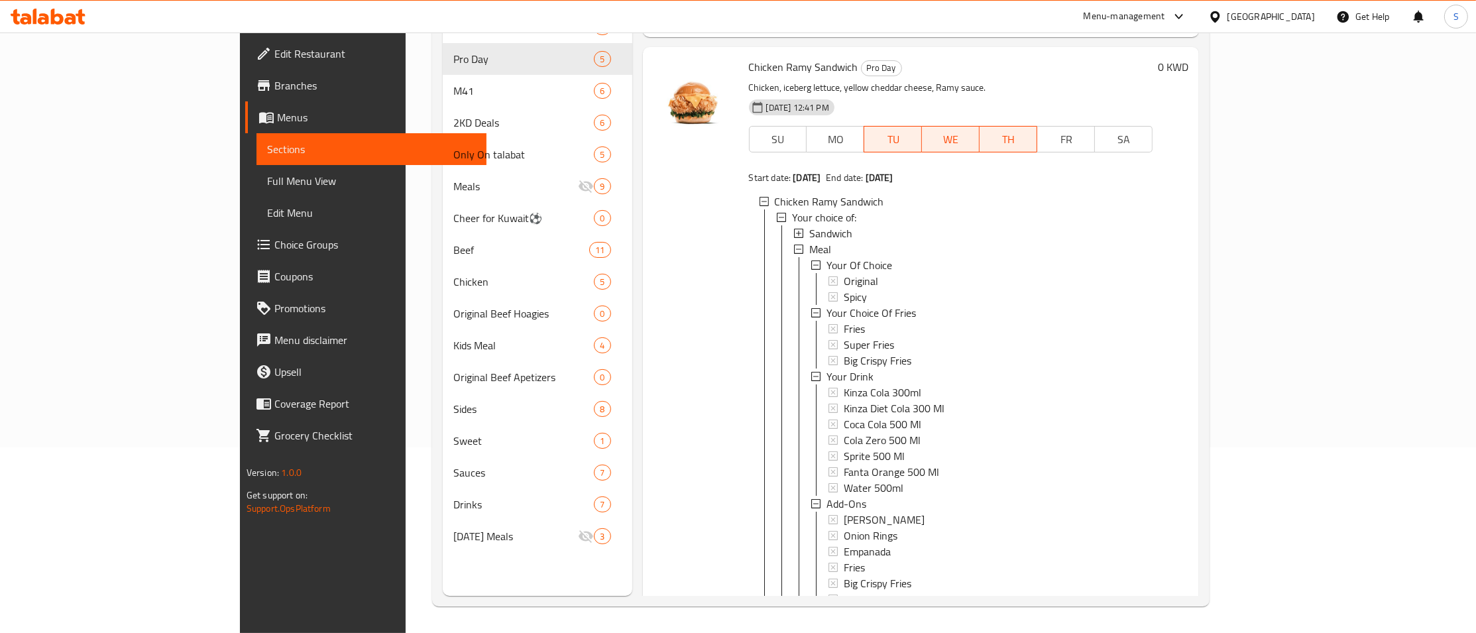
click at [1117, 624] on icon at bounding box center [1111, 630] width 12 height 12
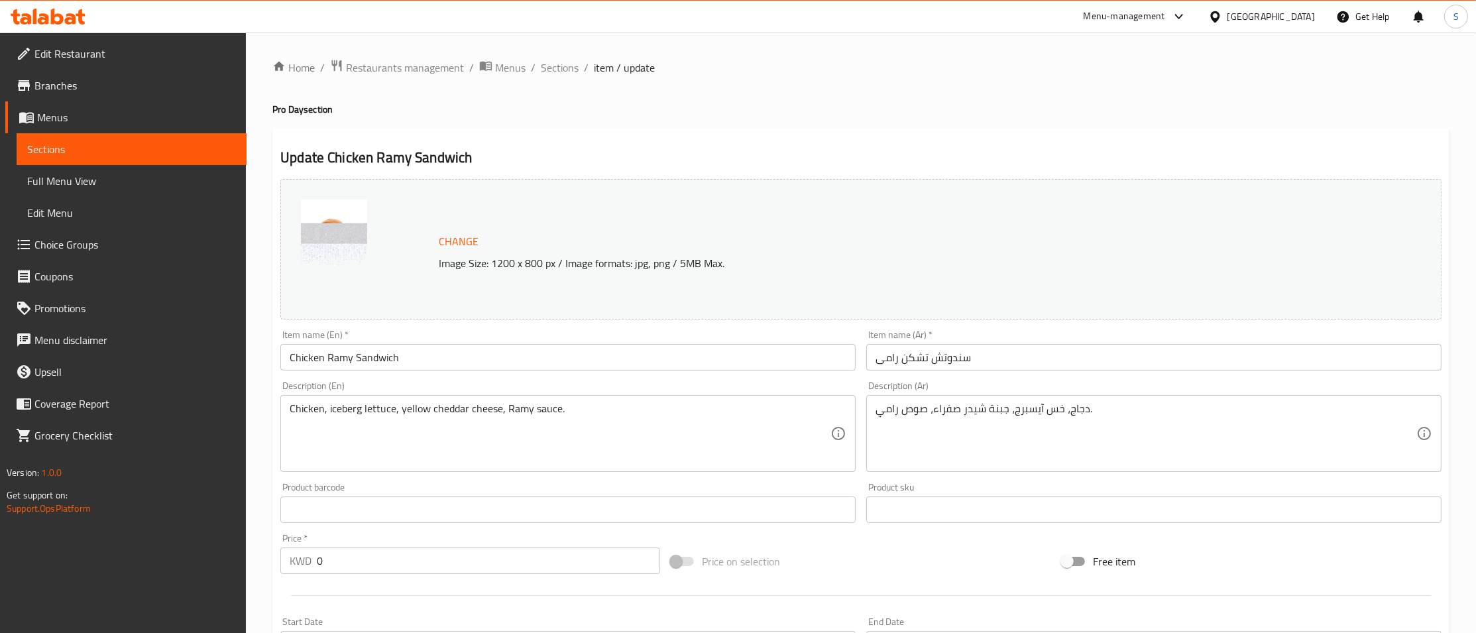
scroll to position [682, 0]
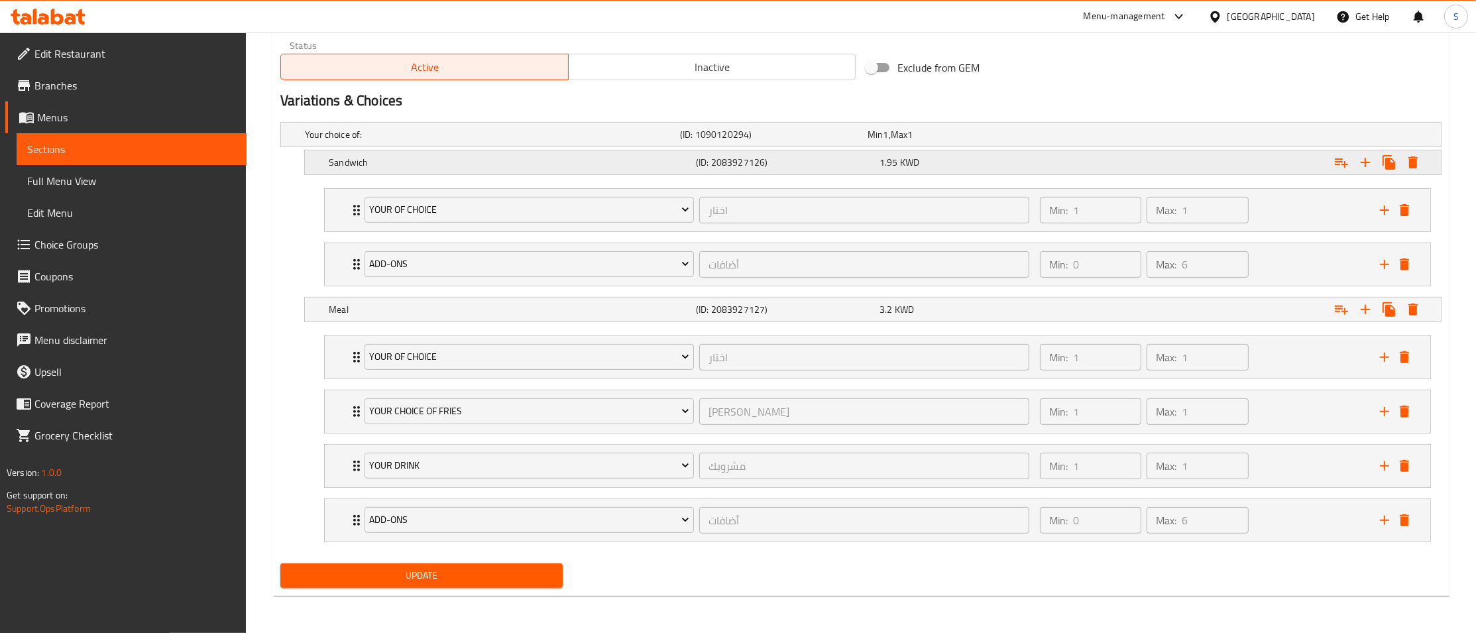
click at [877, 144] on div "1.95 KWD" at bounding box center [959, 134] width 188 height 19
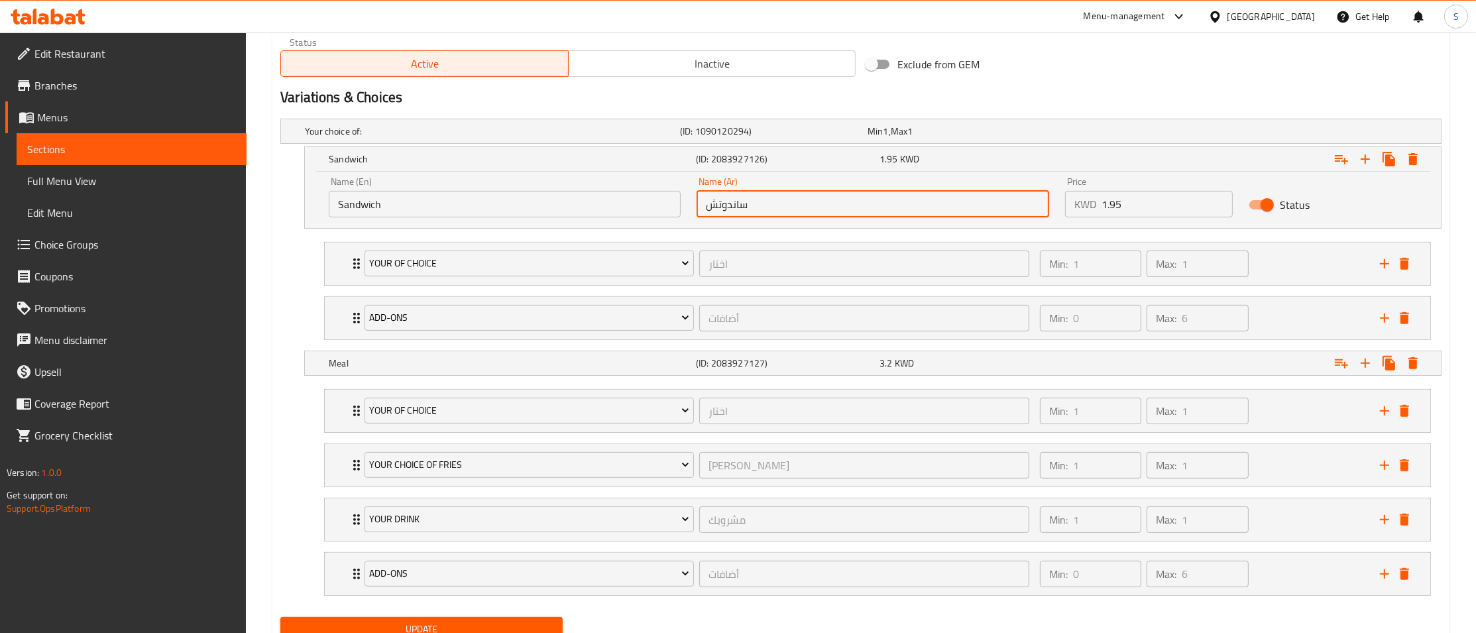
click at [697, 207] on input "ساندوتش" at bounding box center [873, 204] width 352 height 27
click at [1173, 210] on input "1.95" at bounding box center [1167, 204] width 132 height 27
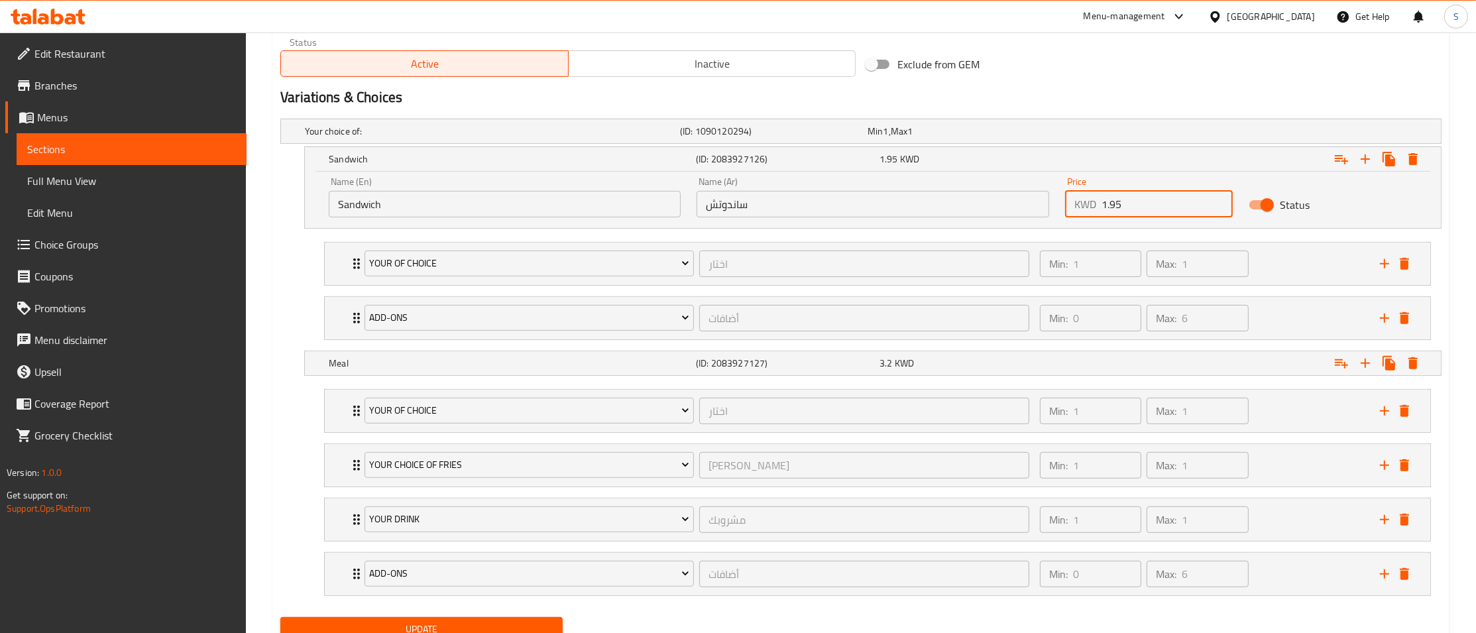
click at [1173, 210] on input "1.95" at bounding box center [1167, 204] width 132 height 27
click at [1148, 211] on input "1.95" at bounding box center [1167, 204] width 132 height 27
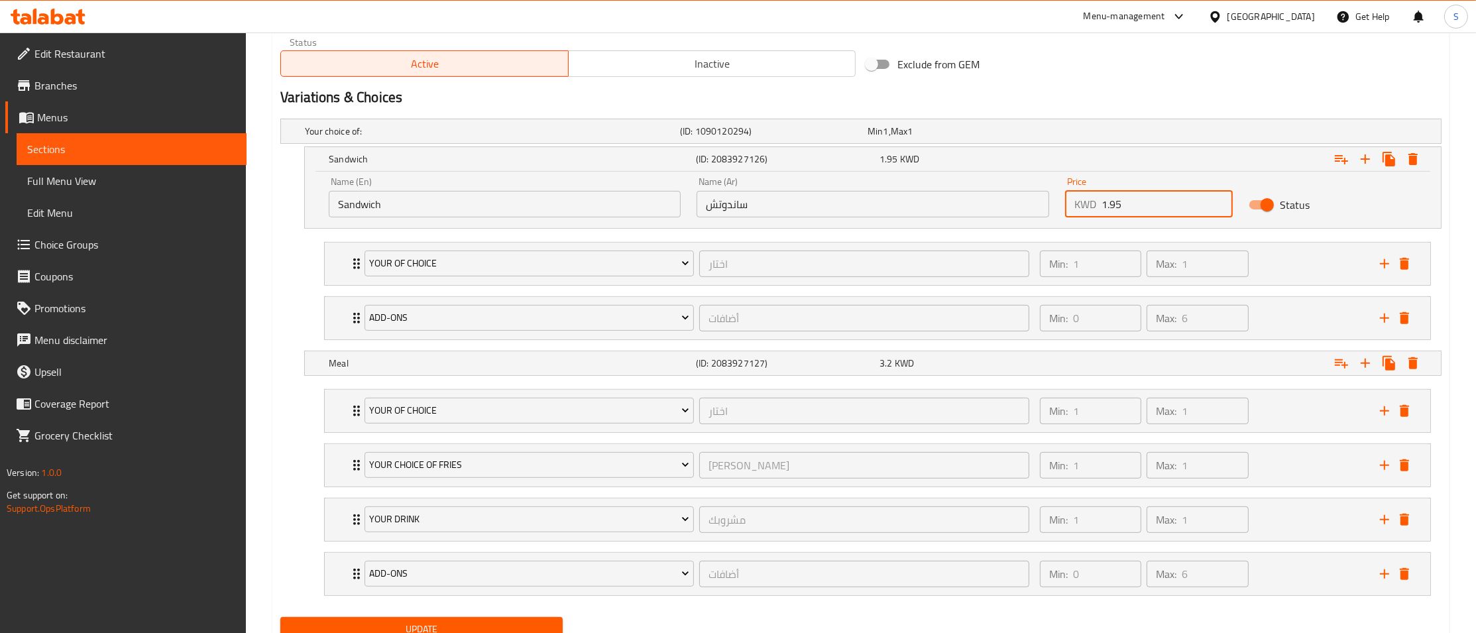
scroll to position [396, 0]
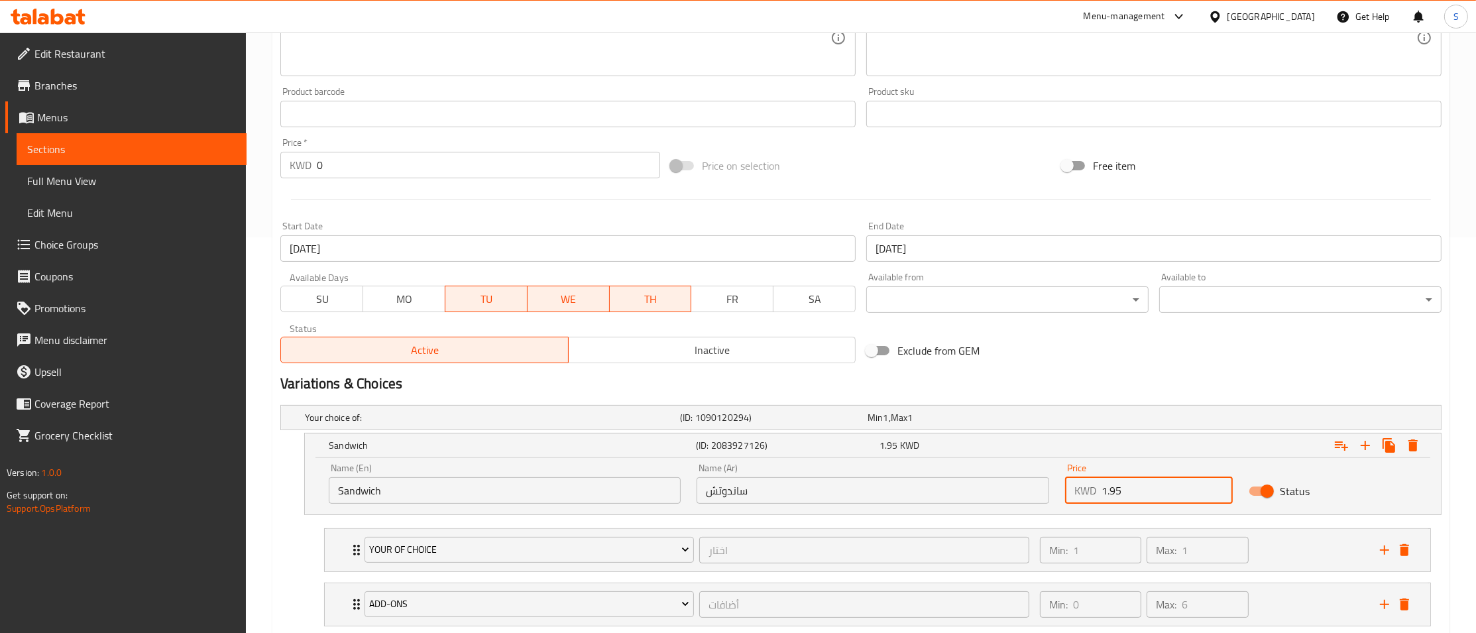
click at [361, 168] on input "0" at bounding box center [488, 165] width 343 height 27
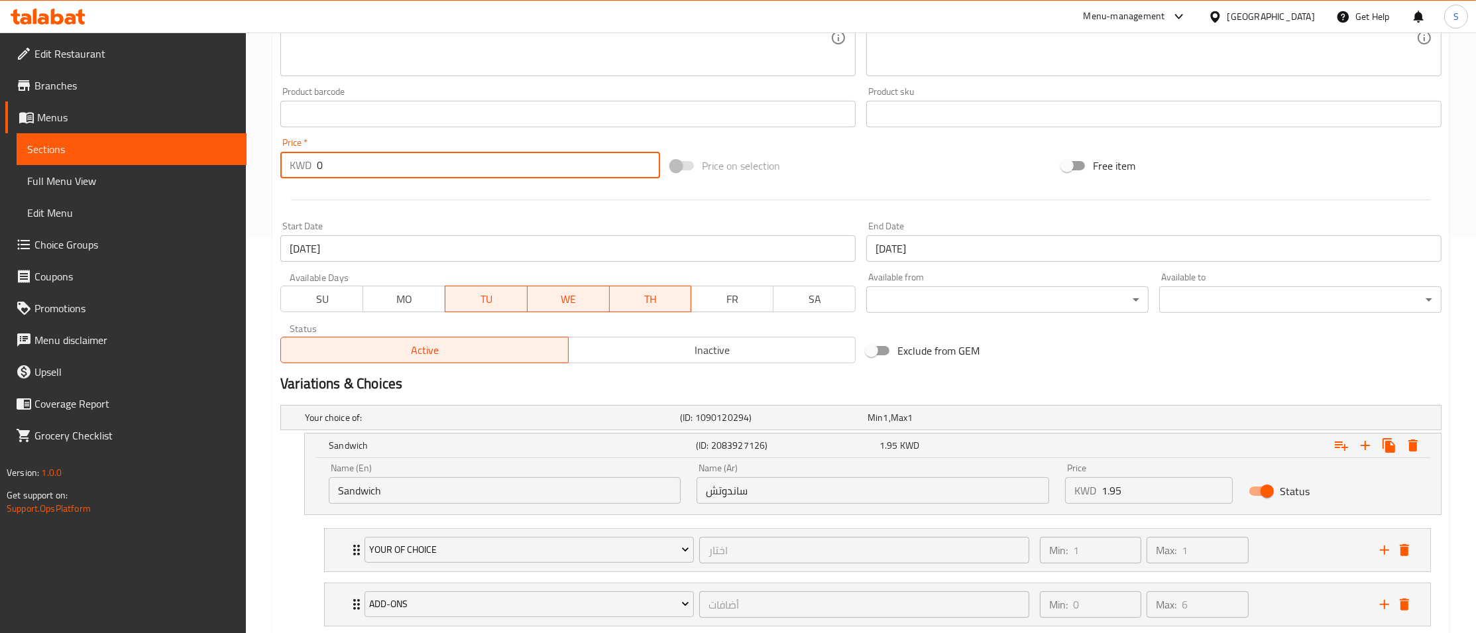
paste input "1.95"
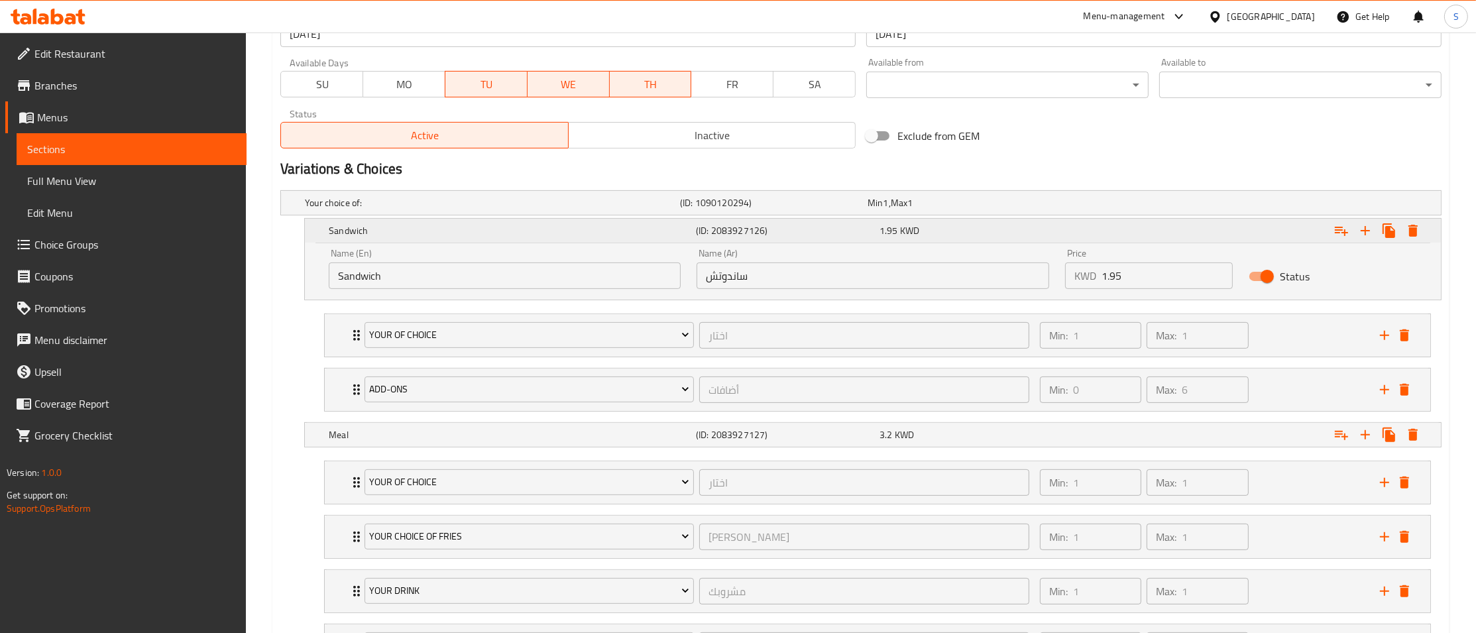
type input "1.95"
click at [1230, 234] on div "Expand" at bounding box center [1243, 230] width 367 height 29
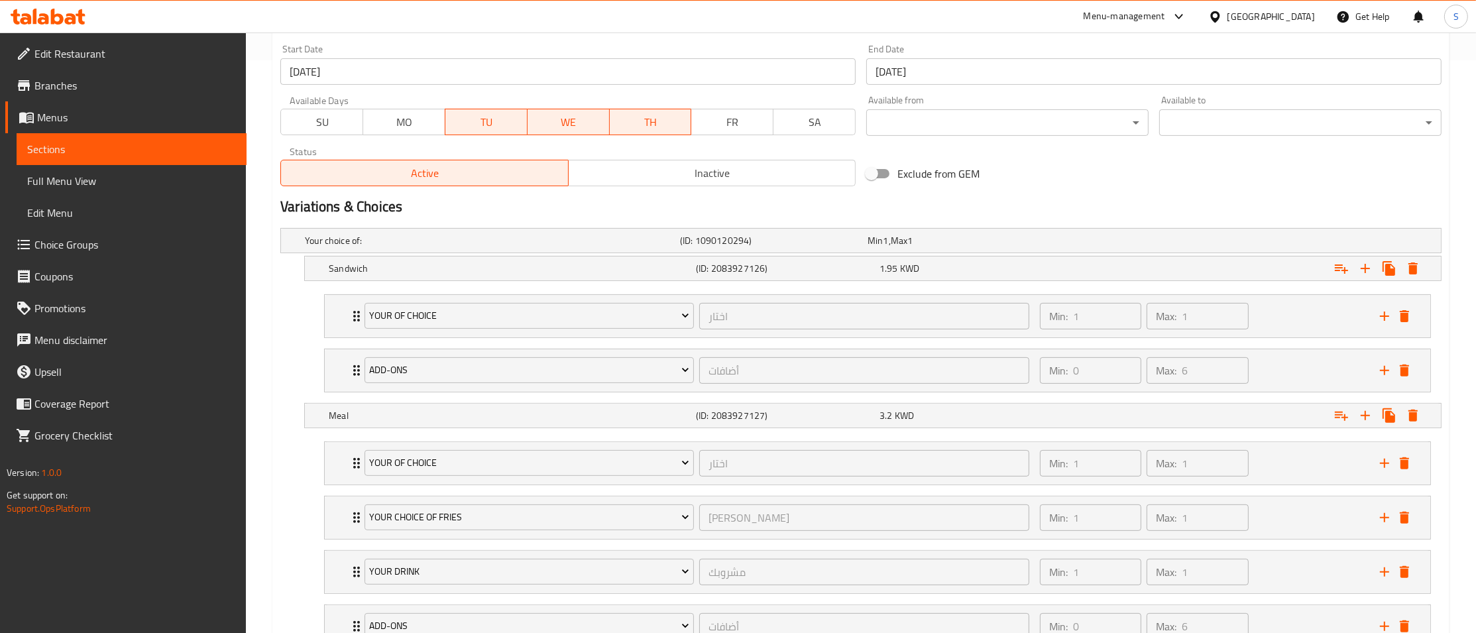
scroll to position [682, 0]
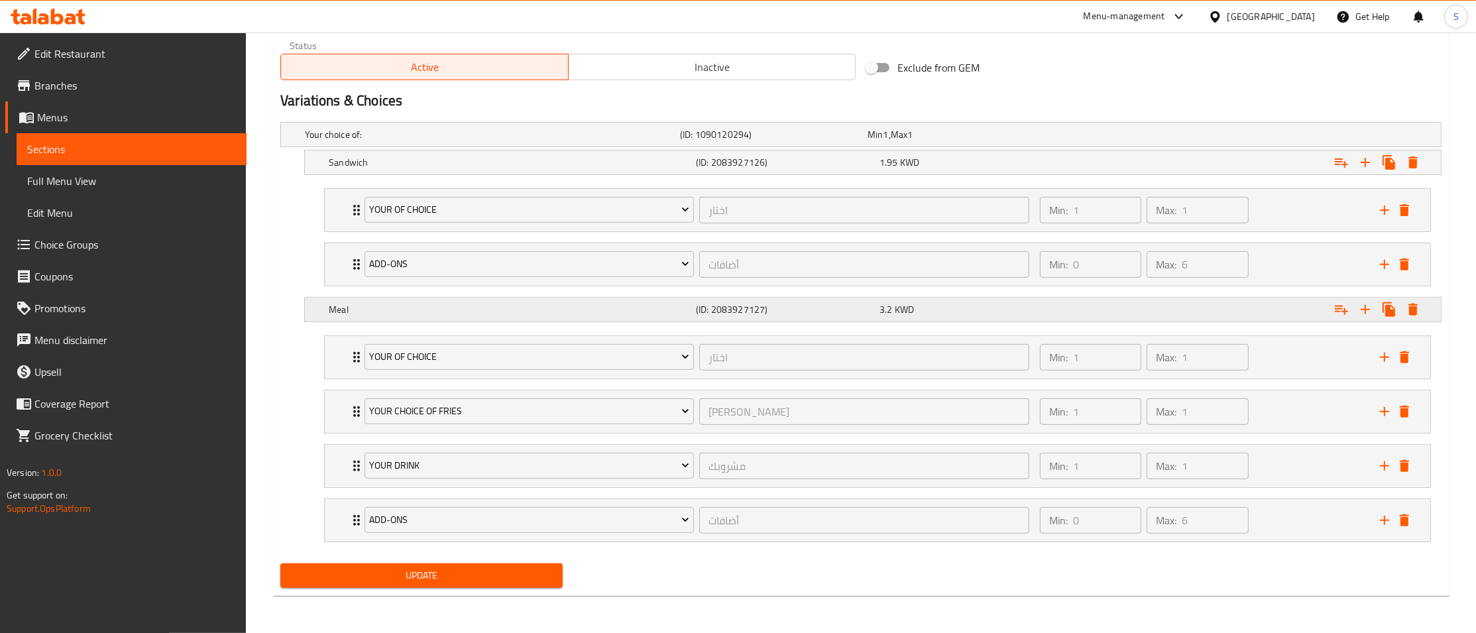
click at [1412, 168] on icon "Expand" at bounding box center [1412, 162] width 9 height 12
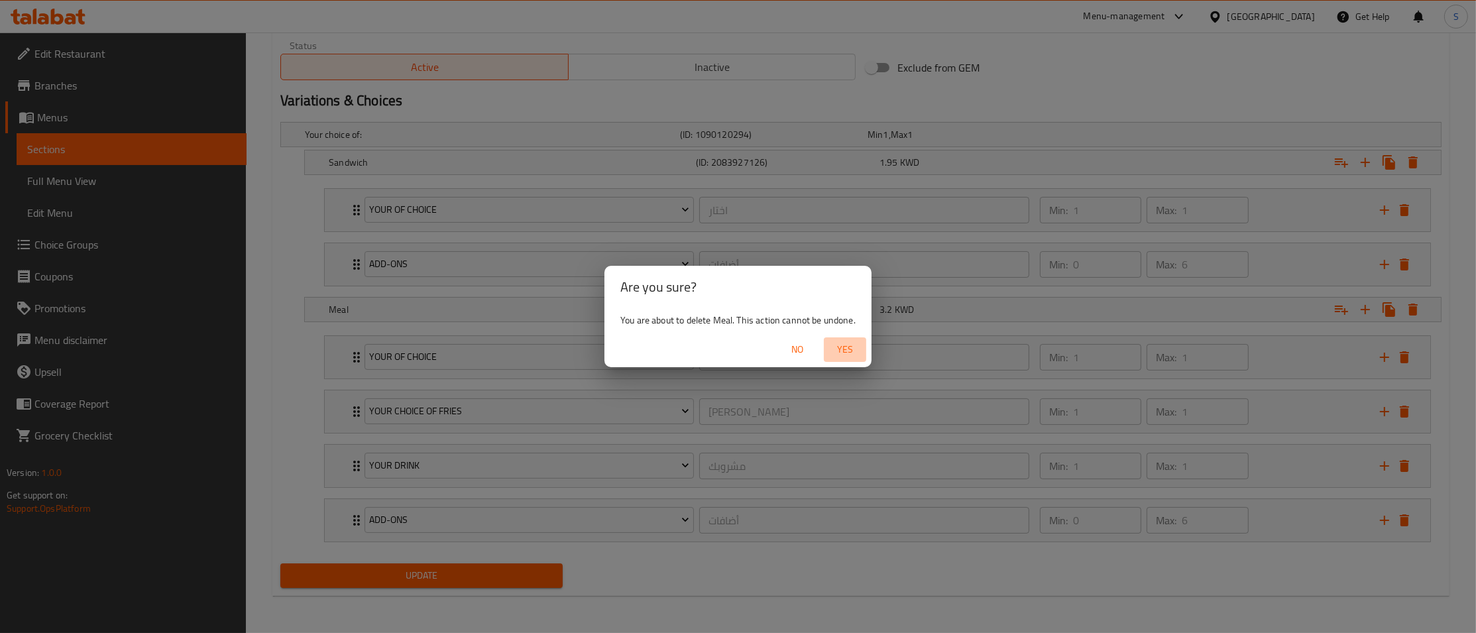
click at [842, 351] on span "Yes" at bounding box center [845, 349] width 32 height 17
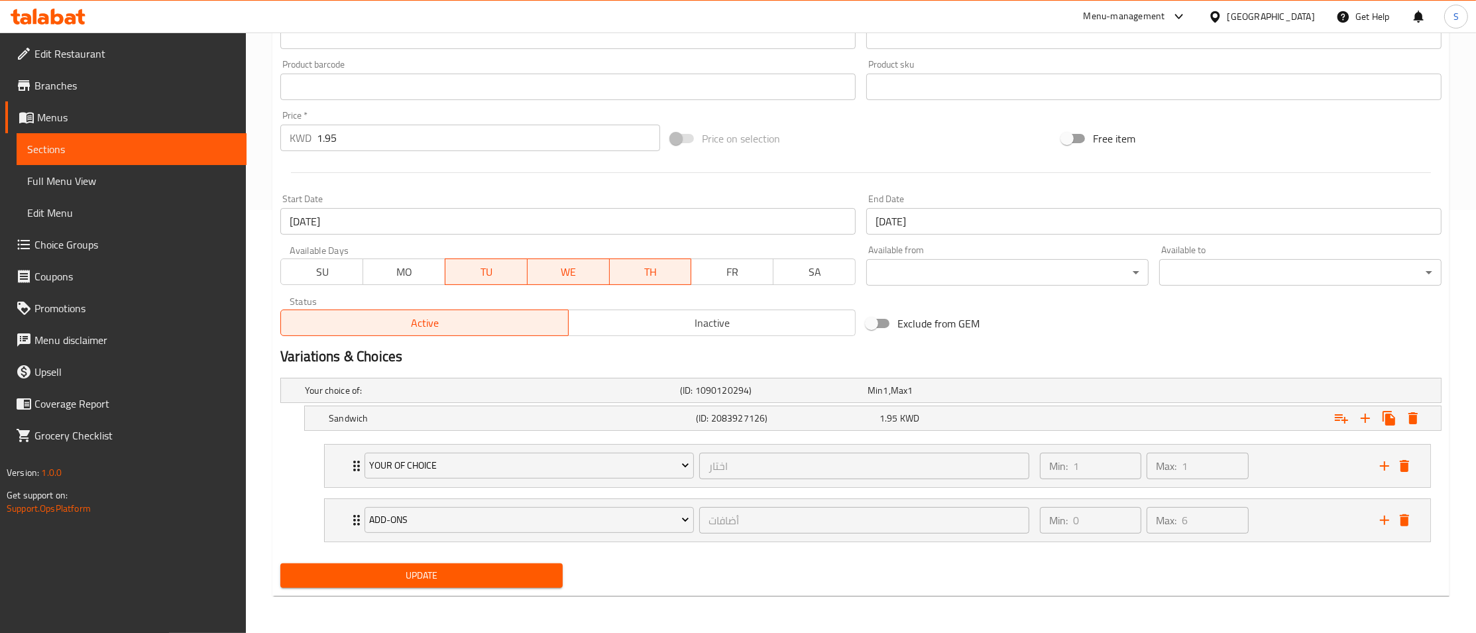
scroll to position [424, 0]
click at [1416, 417] on icon "Expand" at bounding box center [1412, 418] width 9 height 12
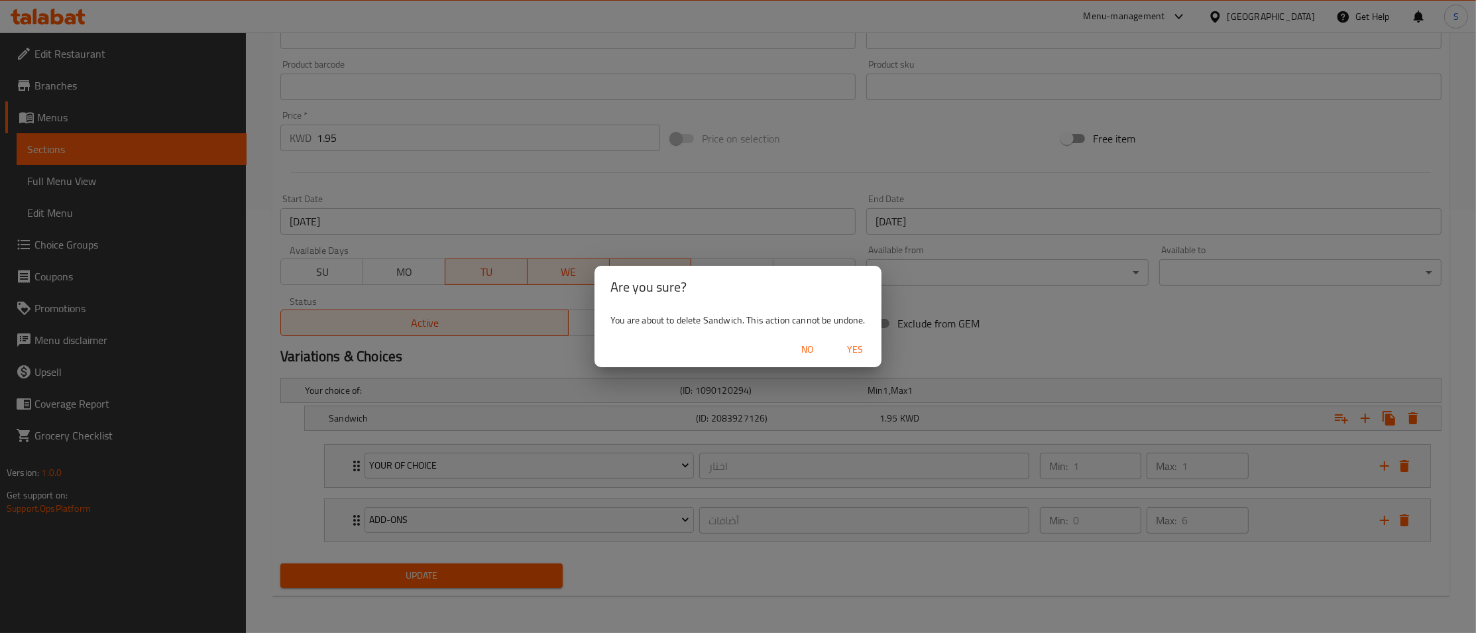
click at [775, 420] on div "Are you sure? You are about to delete Sandwich. This action cannot be undone. N…" at bounding box center [738, 316] width 1476 height 633
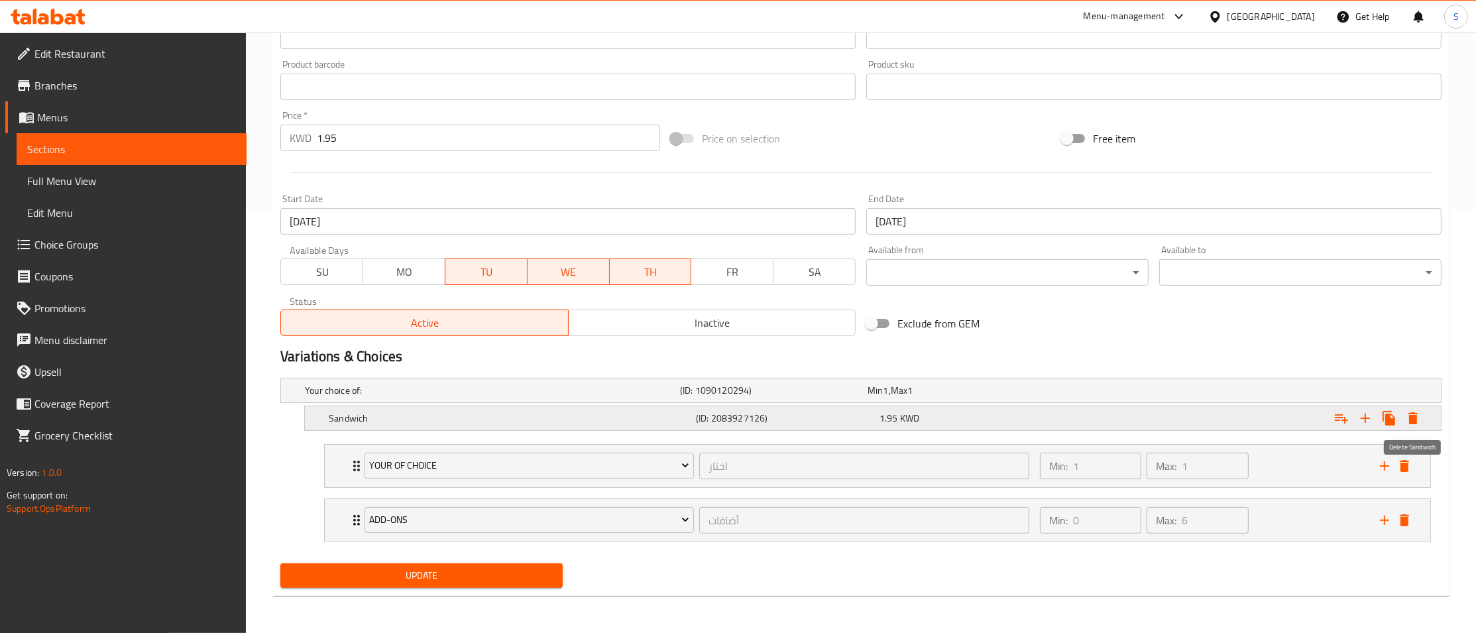
click at [1409, 415] on icon "Expand" at bounding box center [1412, 418] width 9 height 12
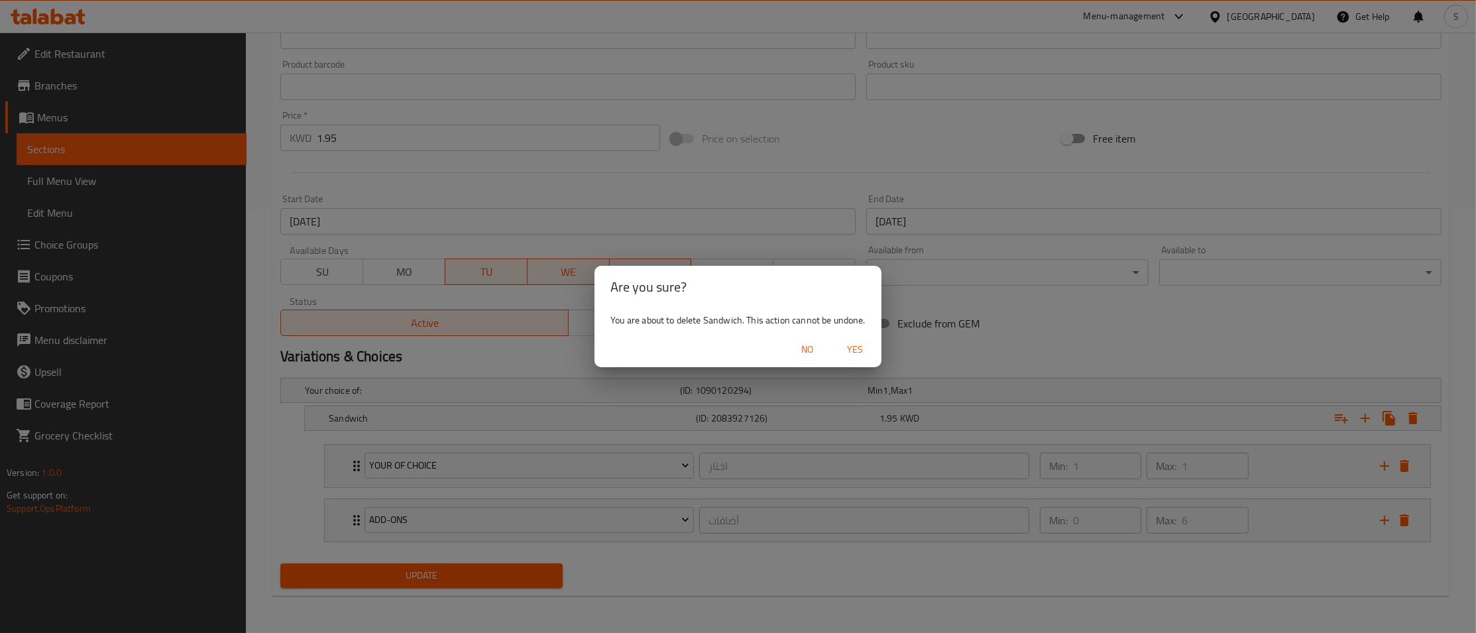
click at [863, 349] on span "Yes" at bounding box center [855, 349] width 32 height 17
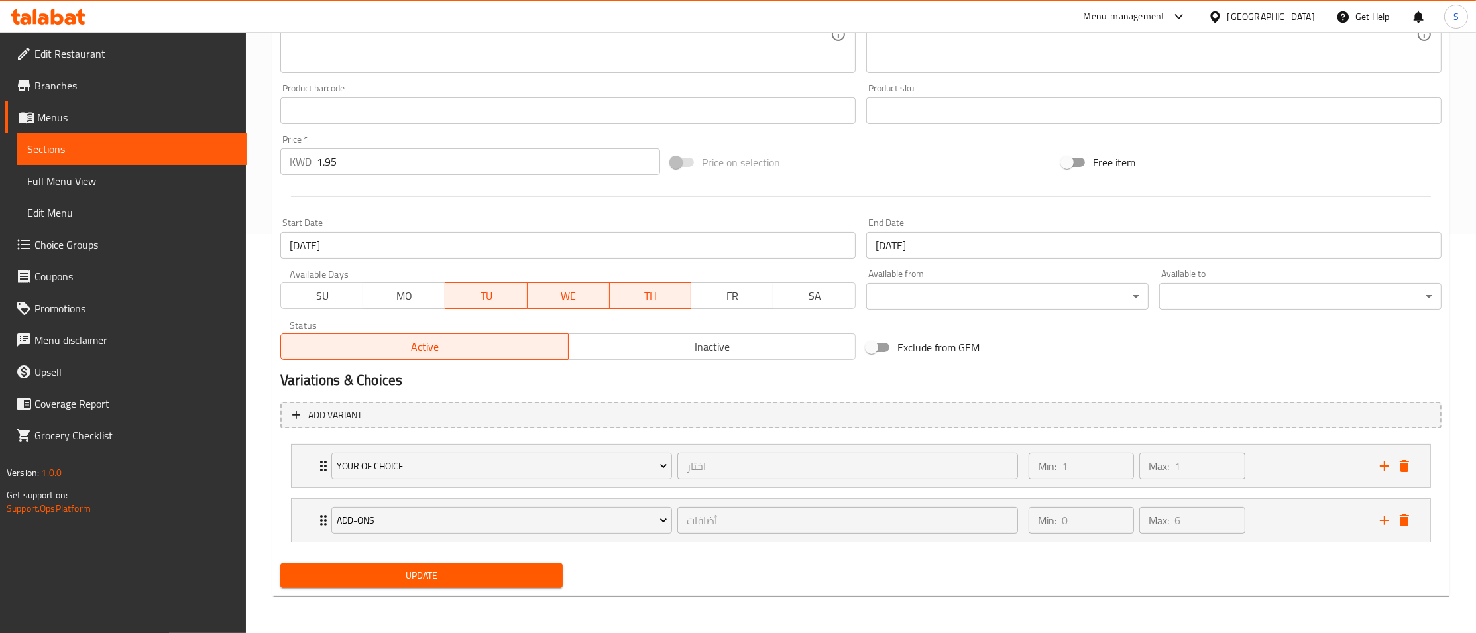
scroll to position [396, 0]
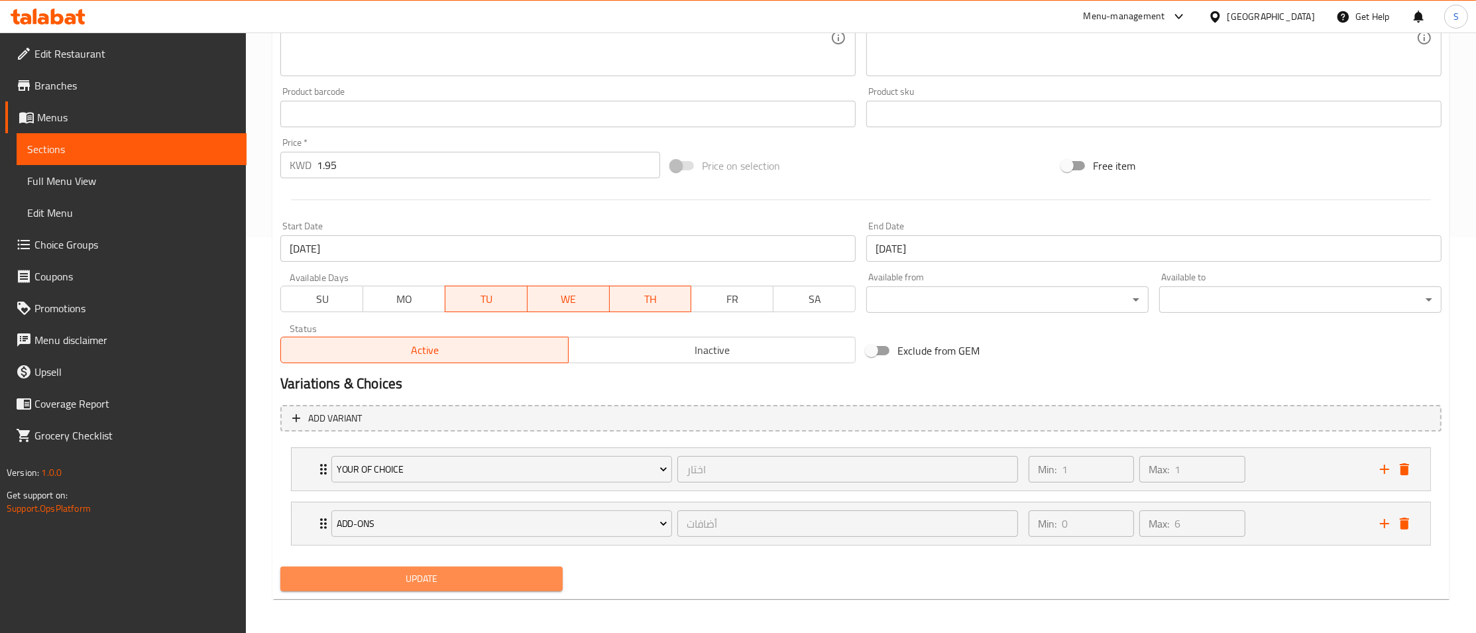
click at [445, 577] on span "Update" at bounding box center [421, 579] width 261 height 17
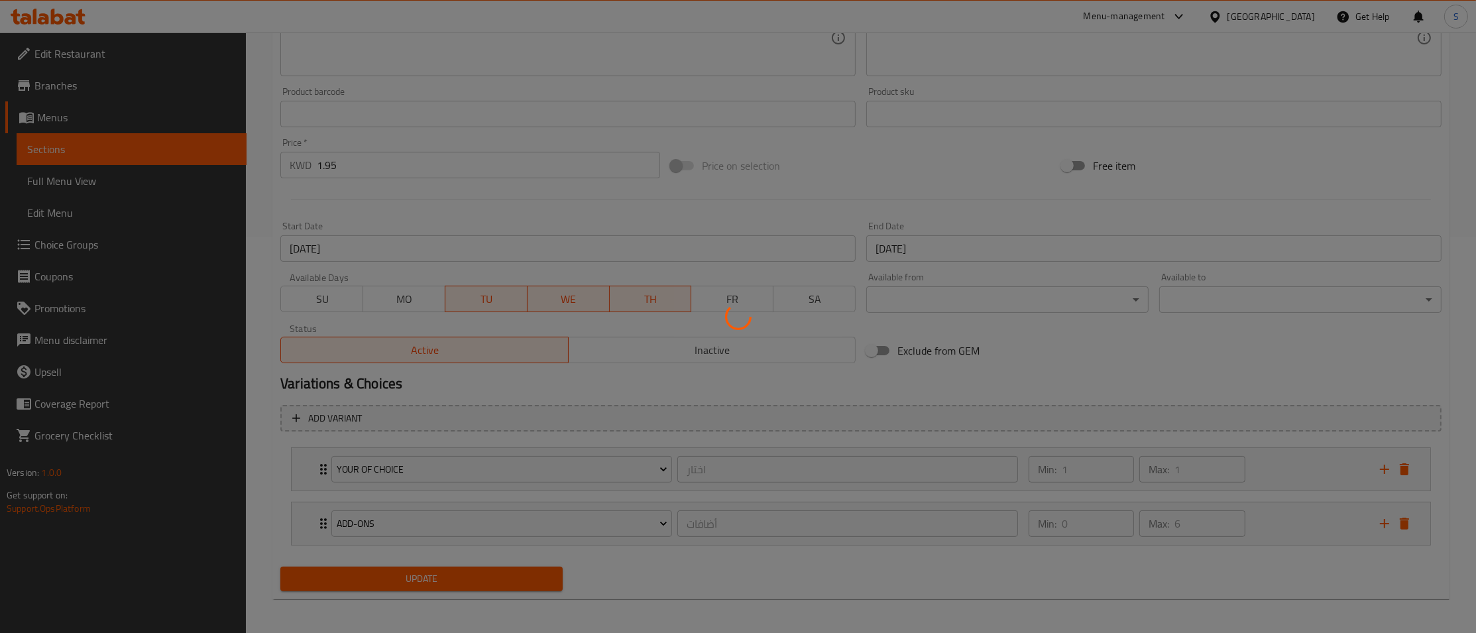
scroll to position [0, 0]
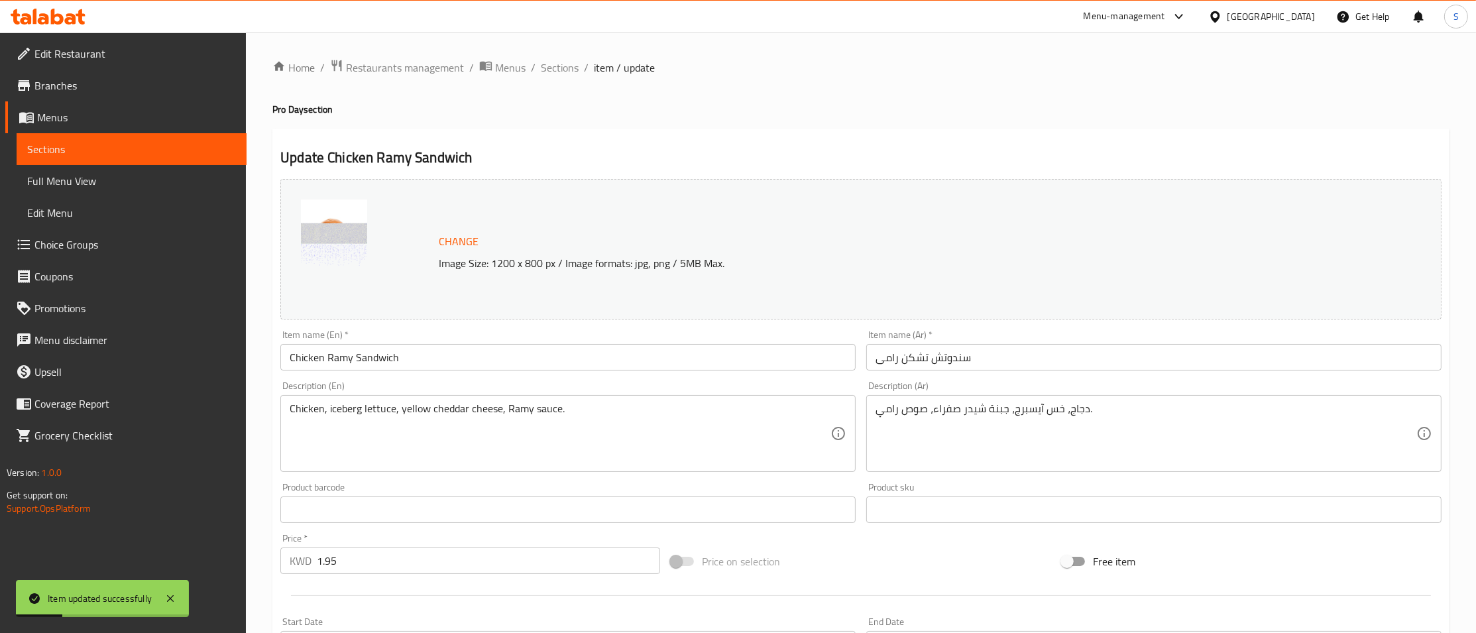
click at [553, 68] on span "Sections" at bounding box center [560, 68] width 38 height 16
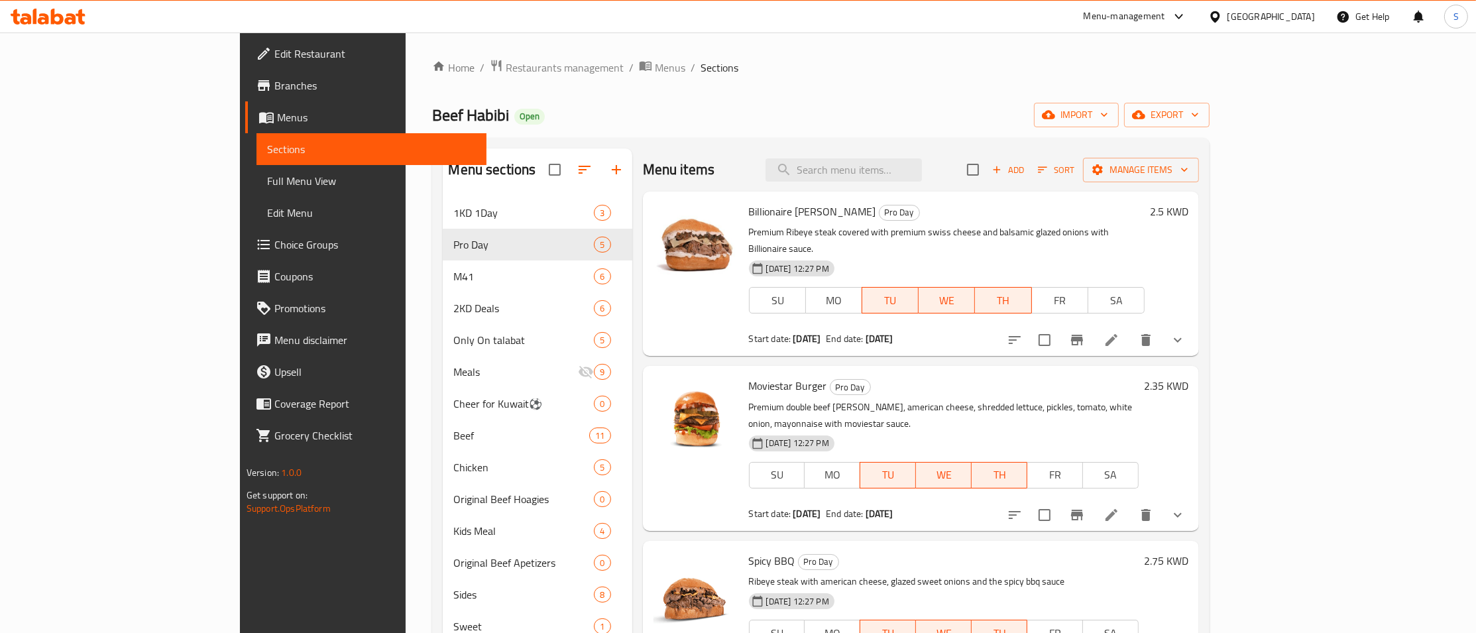
click at [689, 101] on div "Home / Restaurants management / Menus / Sections Beef Habibi Open import export…" at bounding box center [820, 425] width 777 height 733
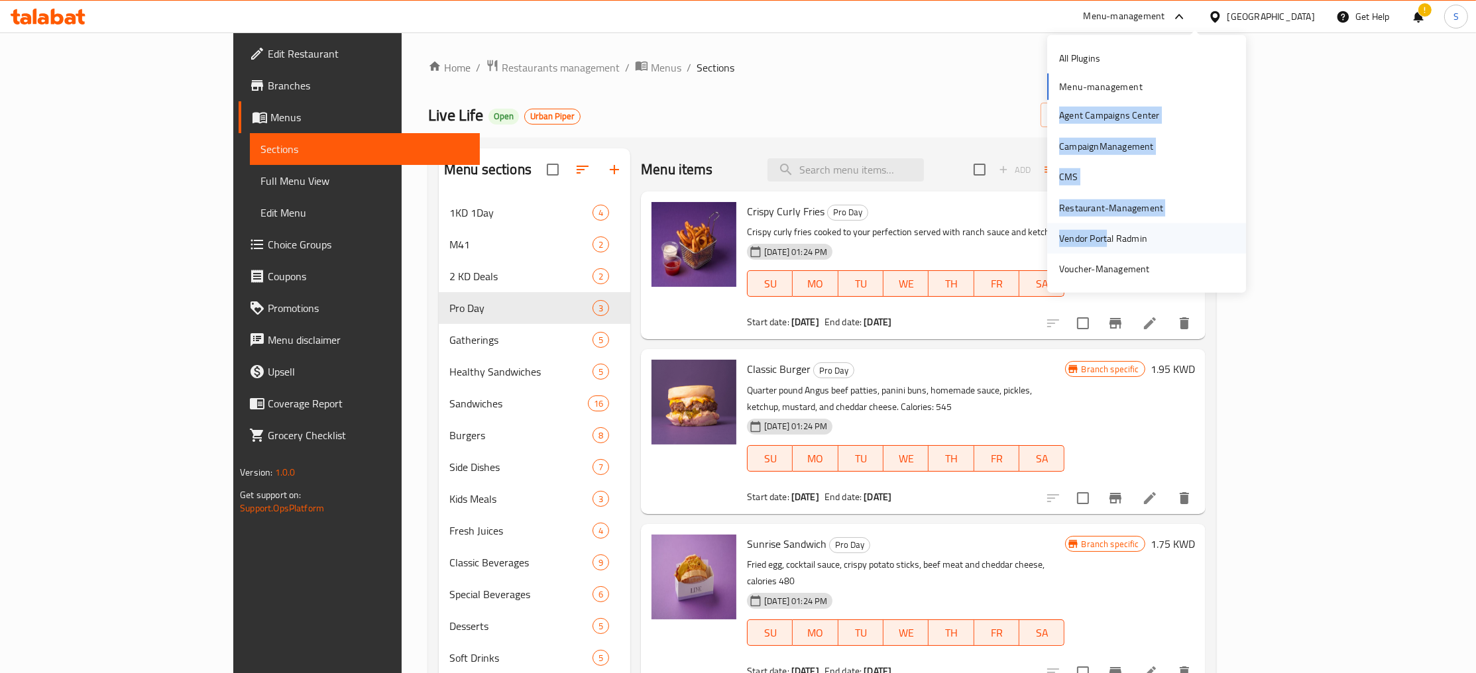
drag, startPoint x: 1105, startPoint y: 241, endPoint x: 929, endPoint y: 119, distance: 214.7
click at [1047, 223] on div "Vendor Portal Radmin" at bounding box center [1146, 238] width 199 height 30
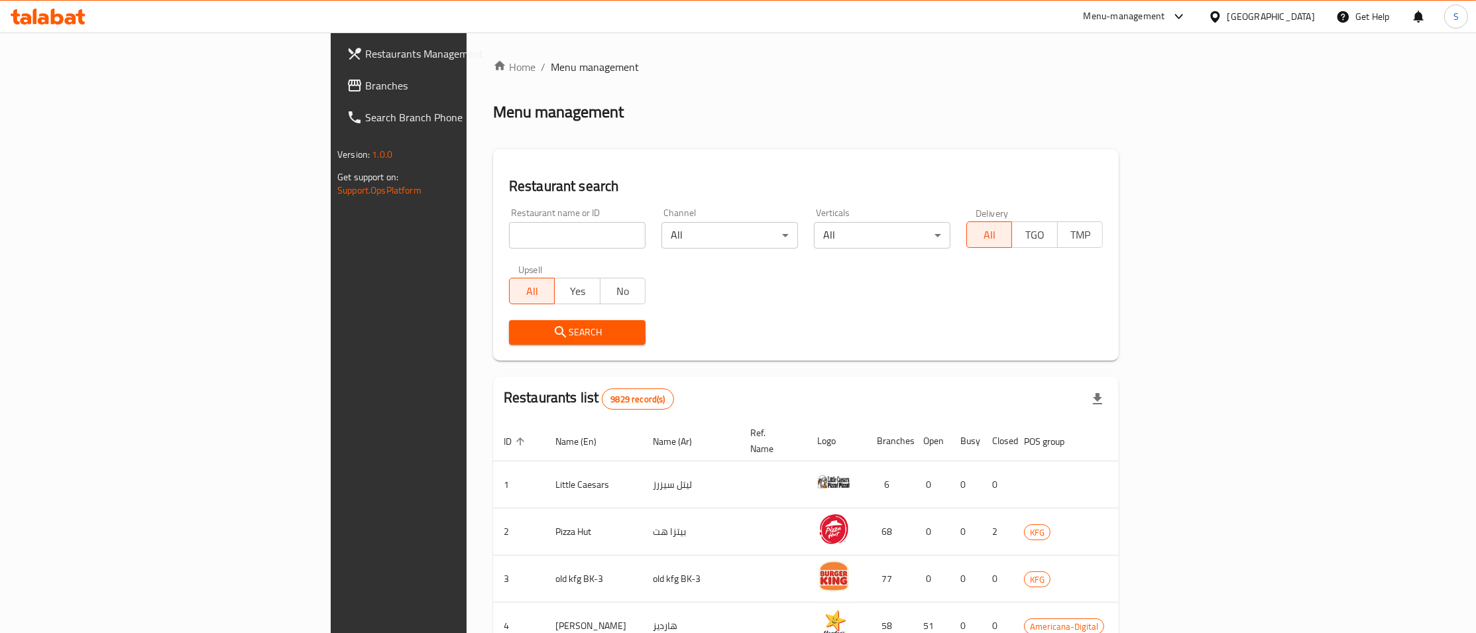
click at [509, 243] on input "search" at bounding box center [577, 235] width 137 height 27
paste input "KHAUGALLI"
type input "KHAUGALLI"
click button "Search" at bounding box center [577, 332] width 137 height 25
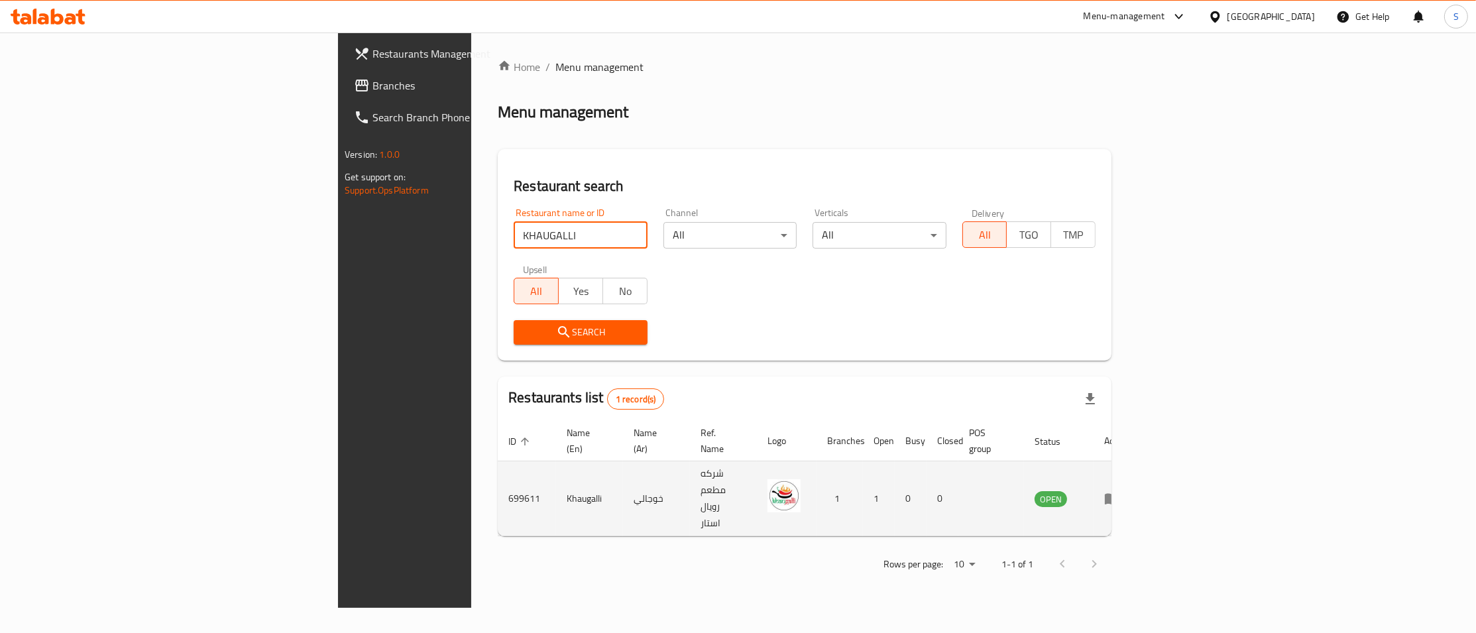
click at [556, 461] on td "Khaugalli" at bounding box center [589, 498] width 67 height 75
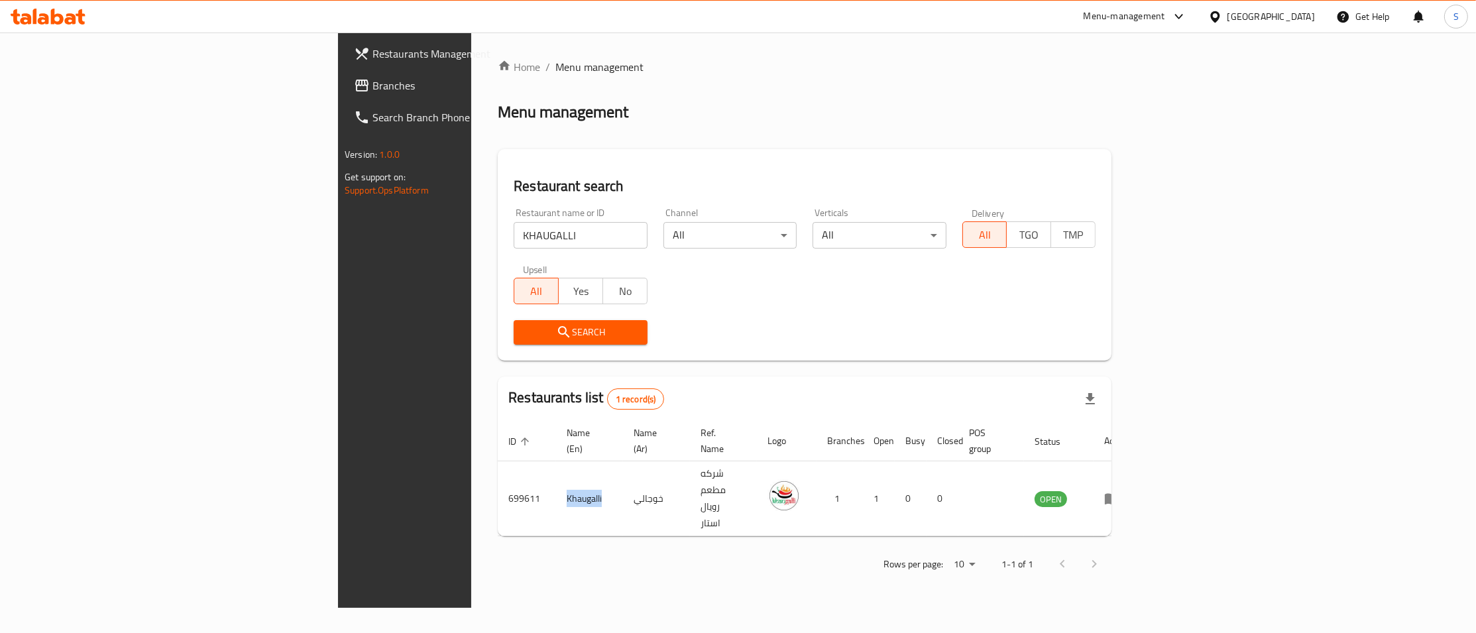
copy td "Khaugalli"
